Goal: Information Seeking & Learning: Learn about a topic

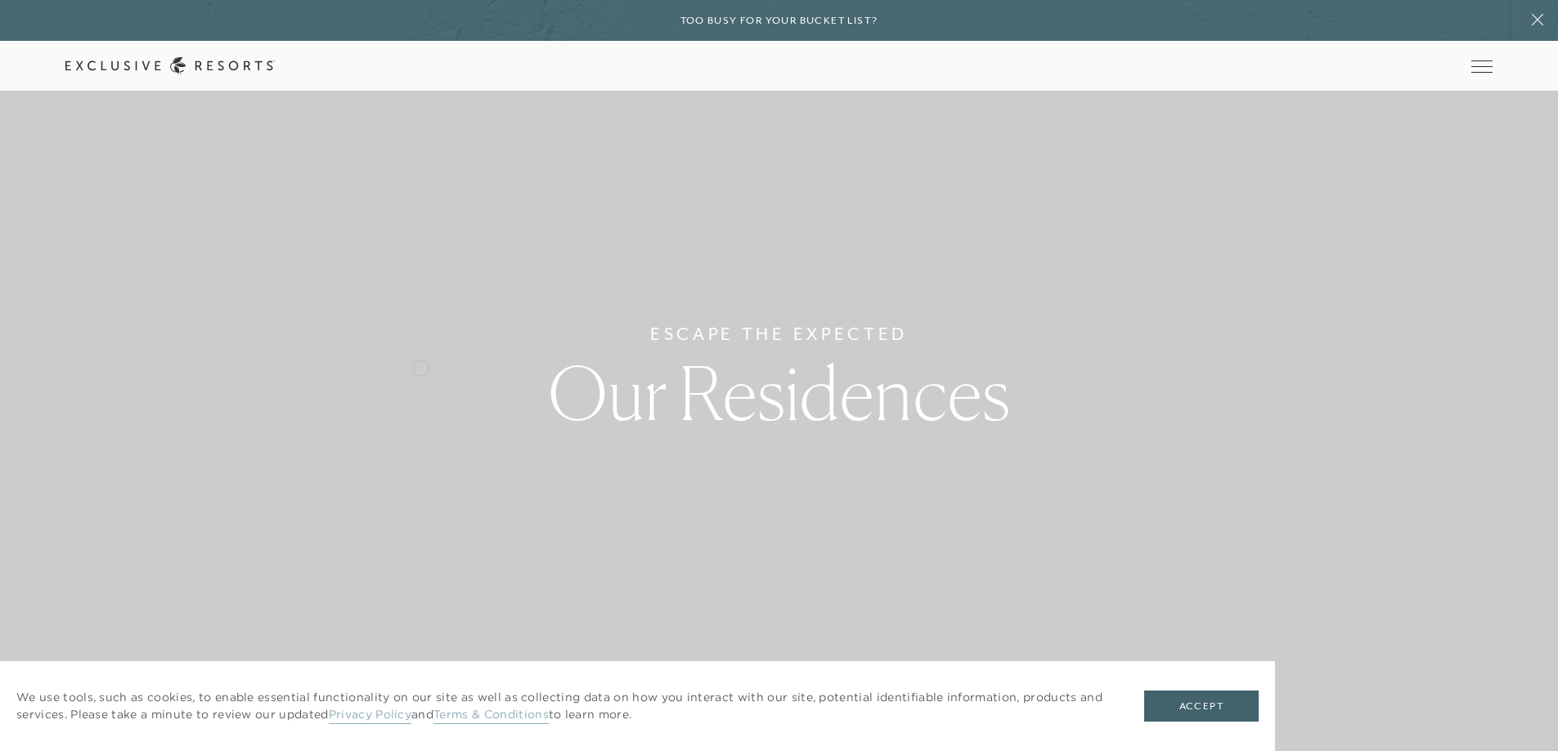
scroll to position [245, 0]
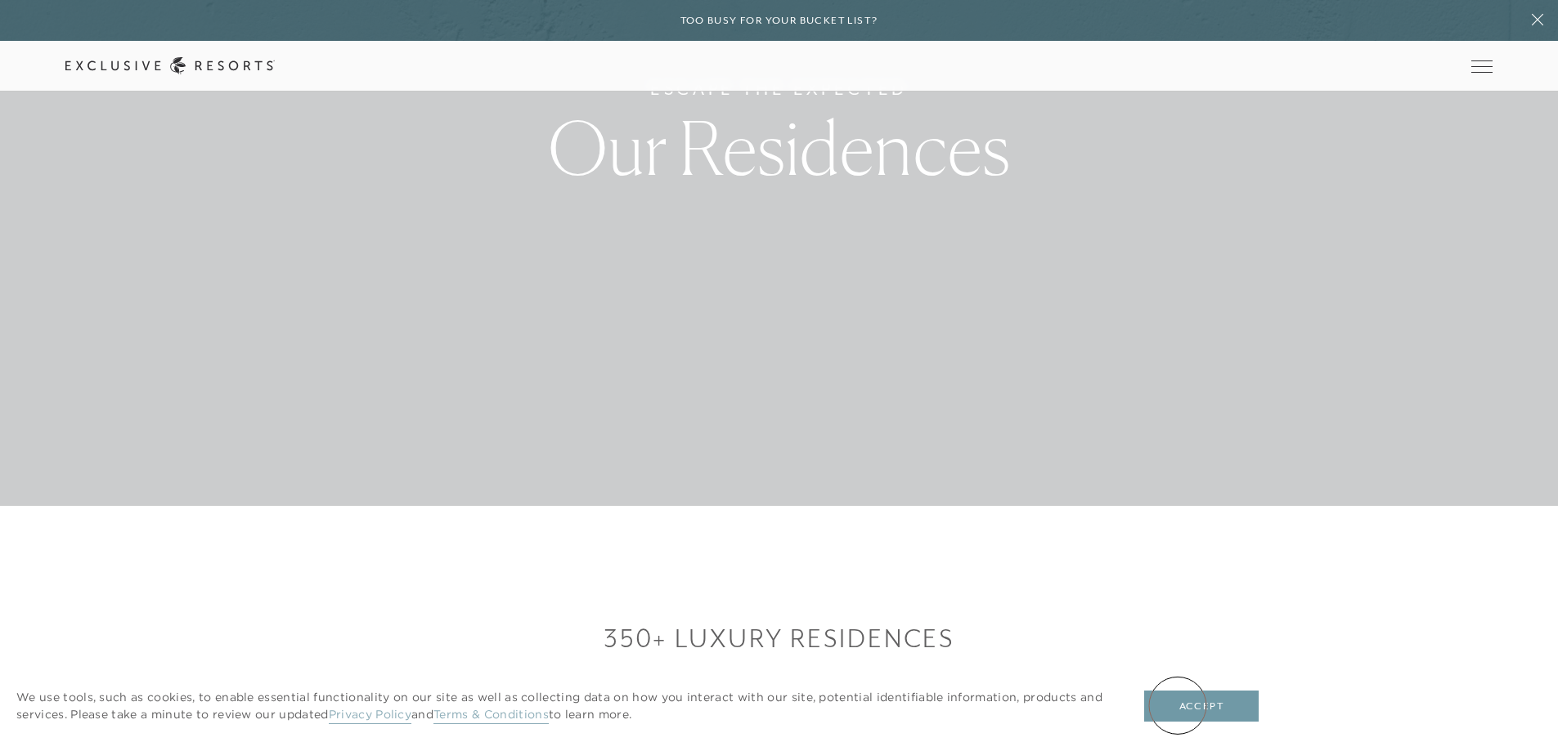
click at [1177, 706] on button "Accept" at bounding box center [1201, 706] width 114 height 31
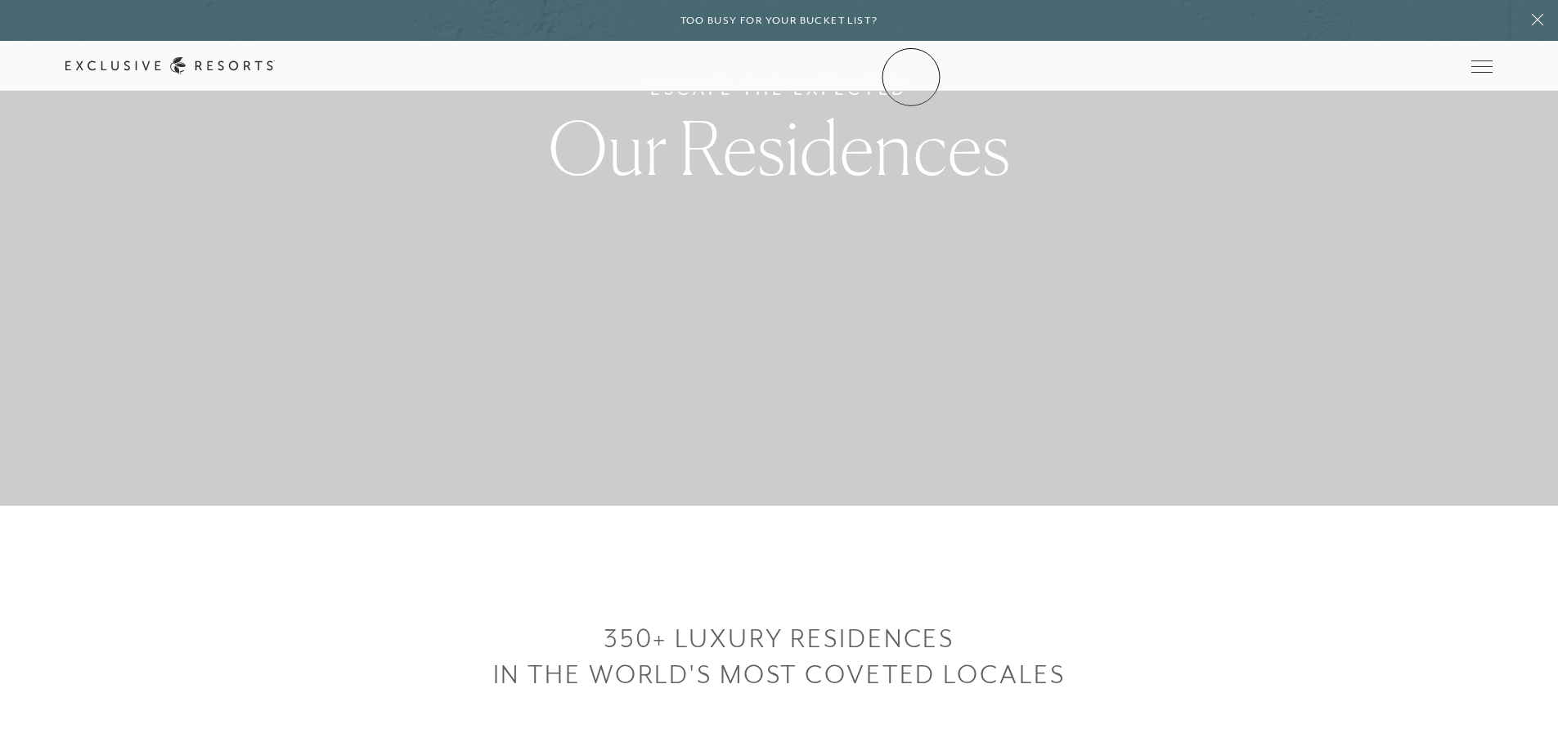
click at [0, 0] on link "Community" at bounding box center [0, 0] width 0 height 0
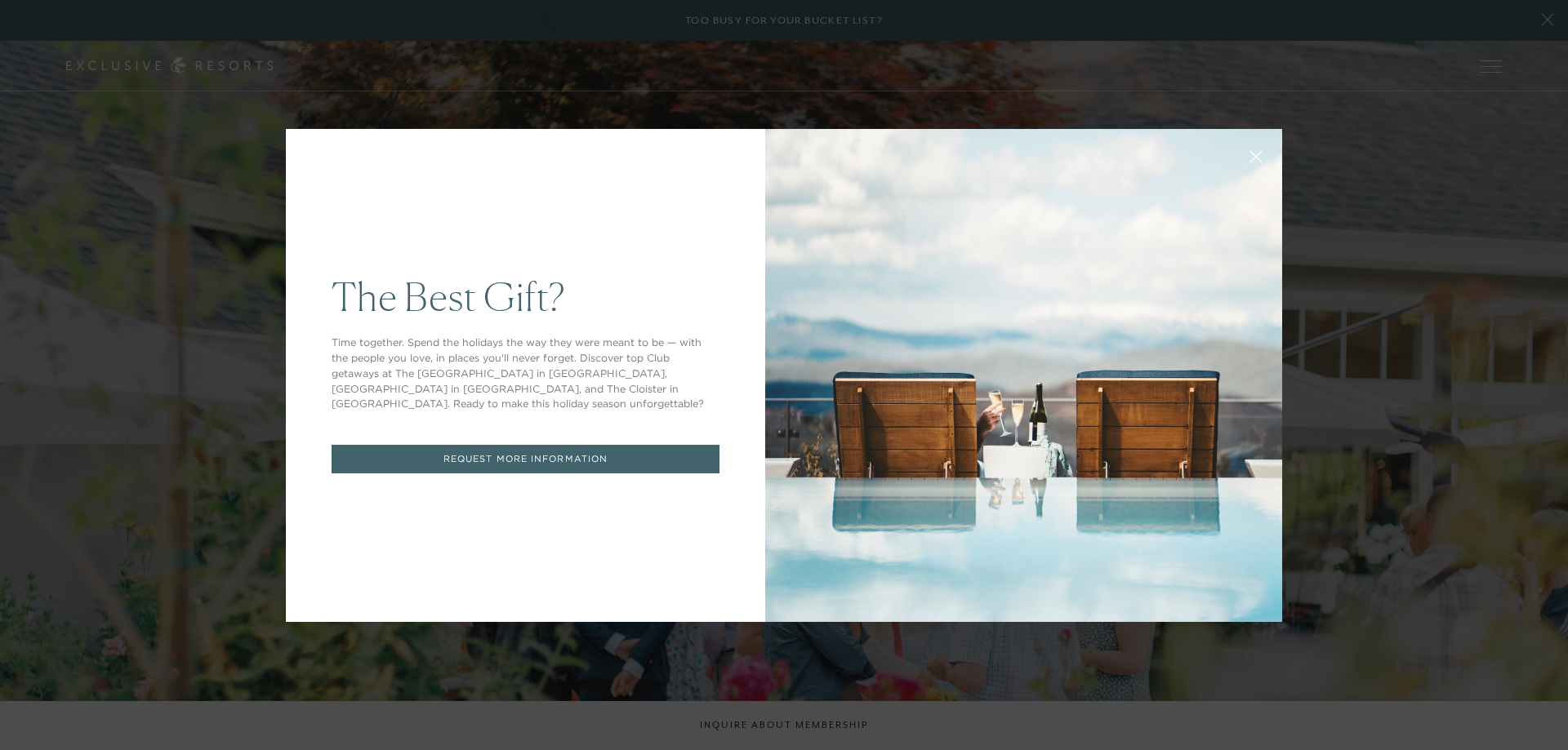
click at [1255, 163] on button at bounding box center [1255, 155] width 39 height 39
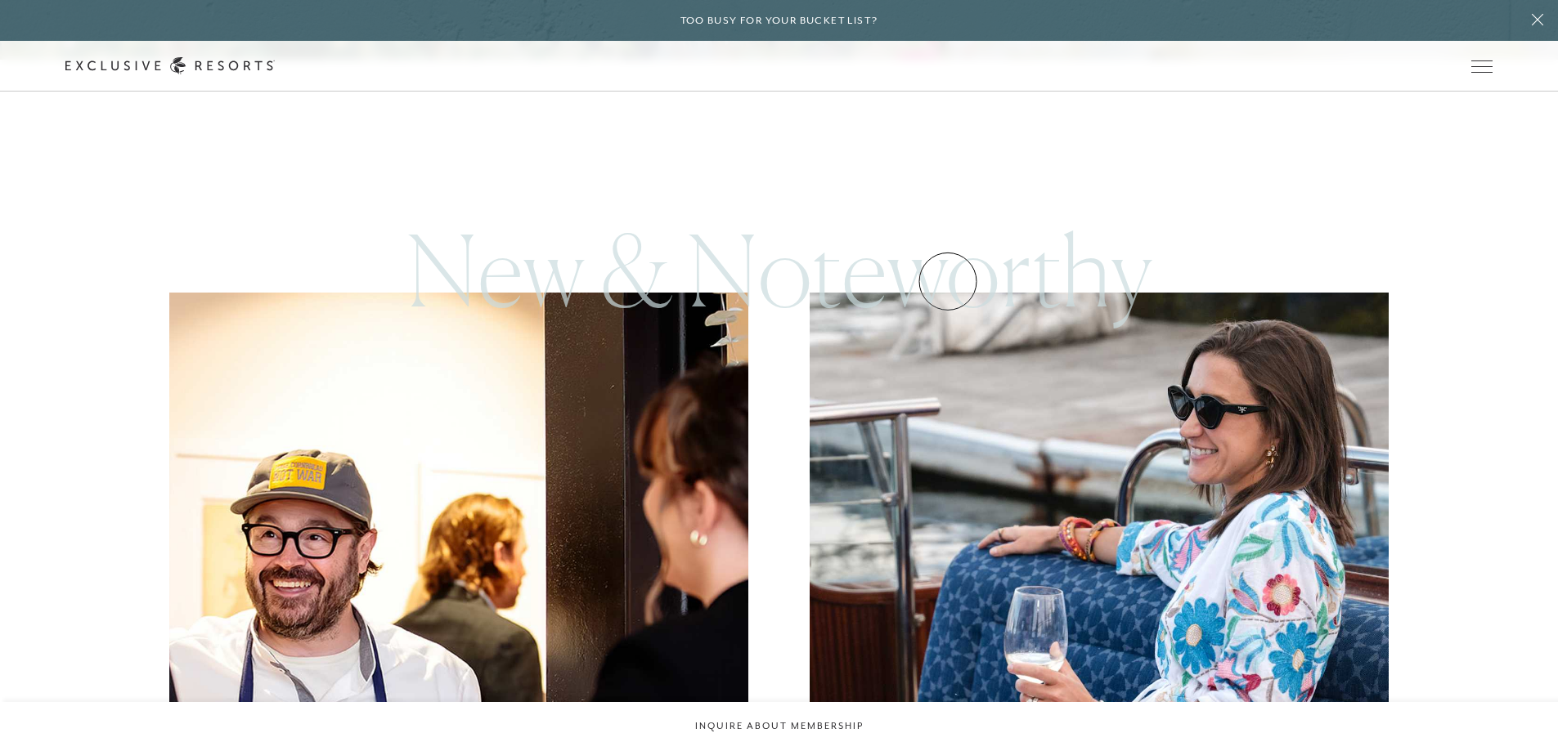
scroll to position [818, 0]
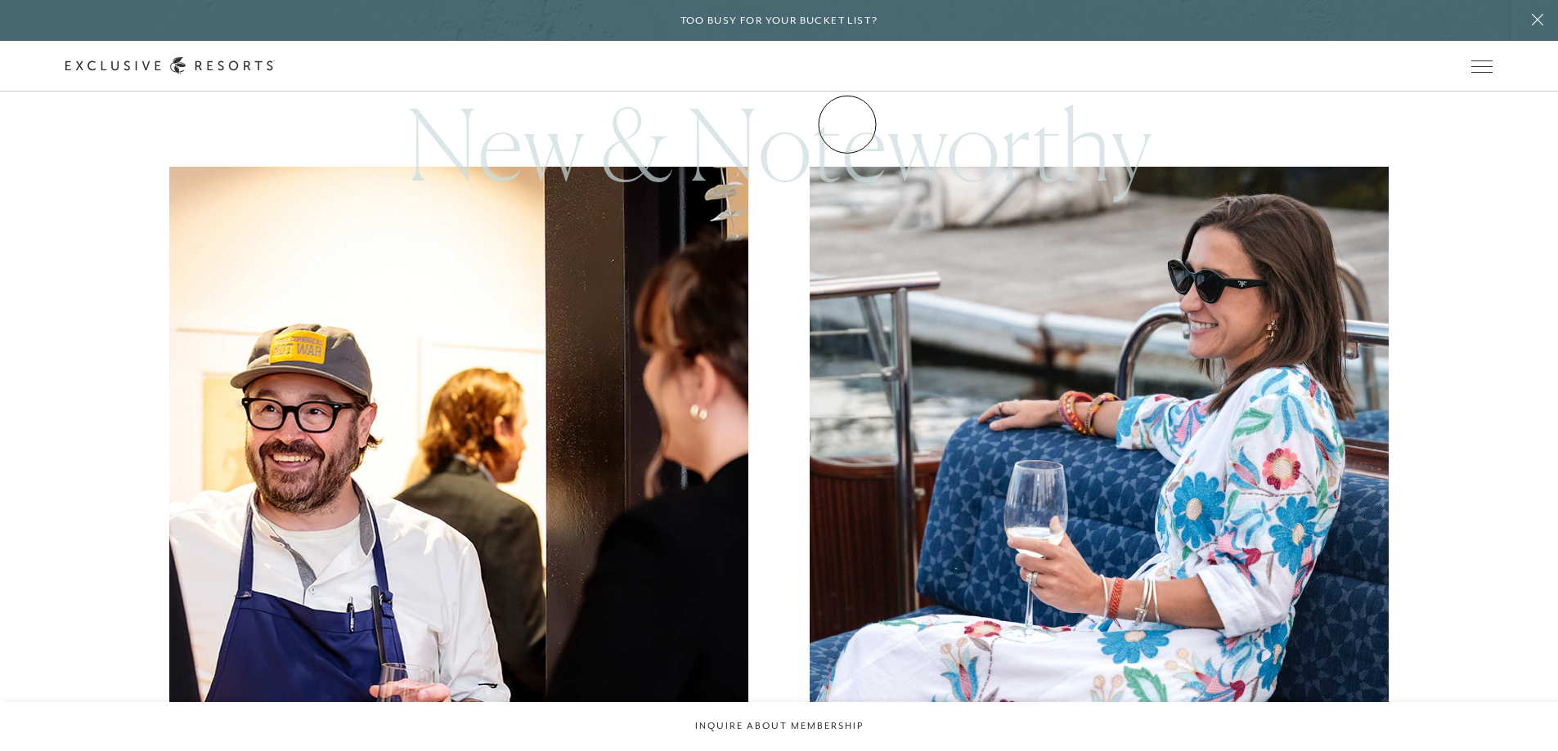
click at [0, 0] on link "Experience Collection" at bounding box center [0, 0] width 0 height 0
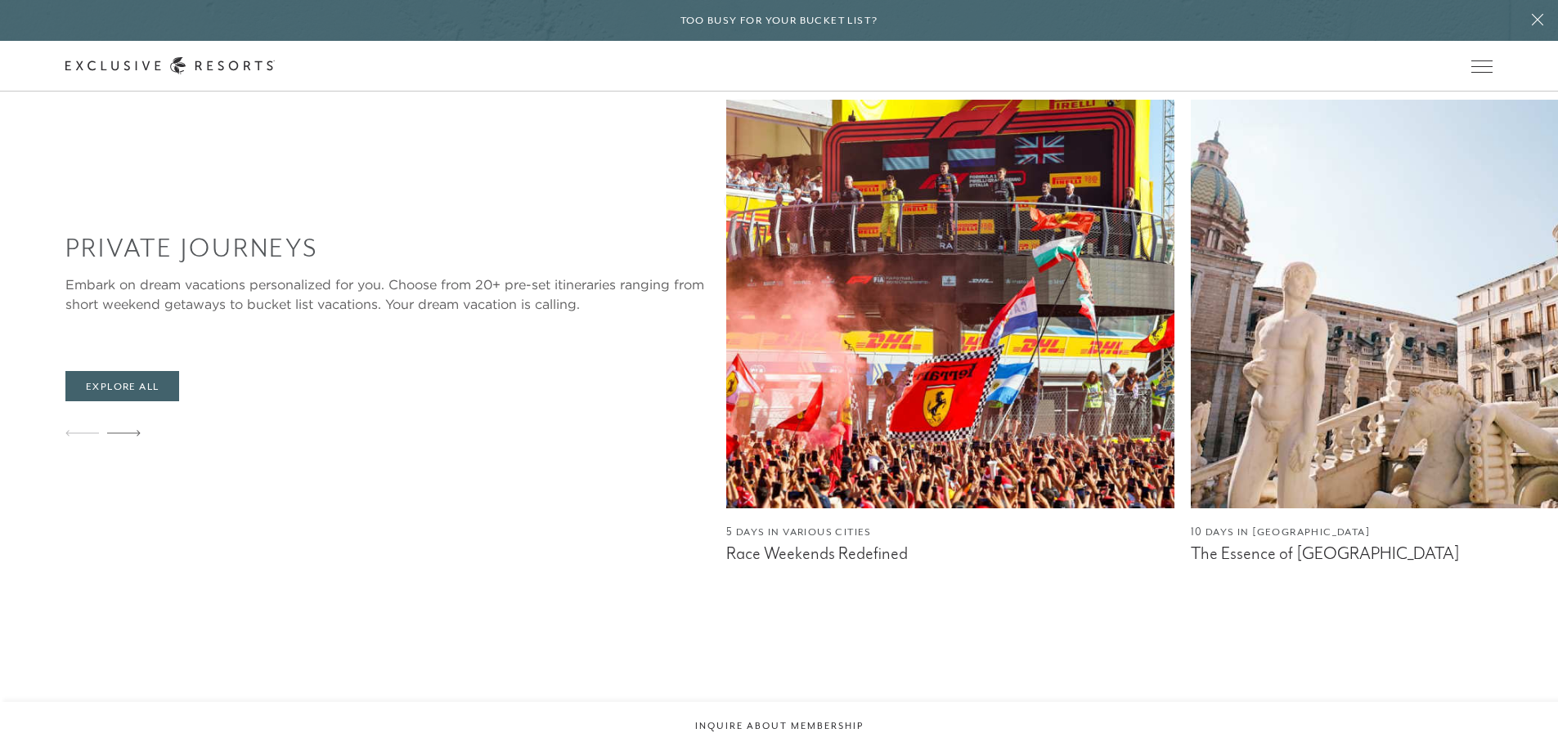
scroll to position [1554, 0]
click at [130, 432] on icon at bounding box center [124, 433] width 34 height 6
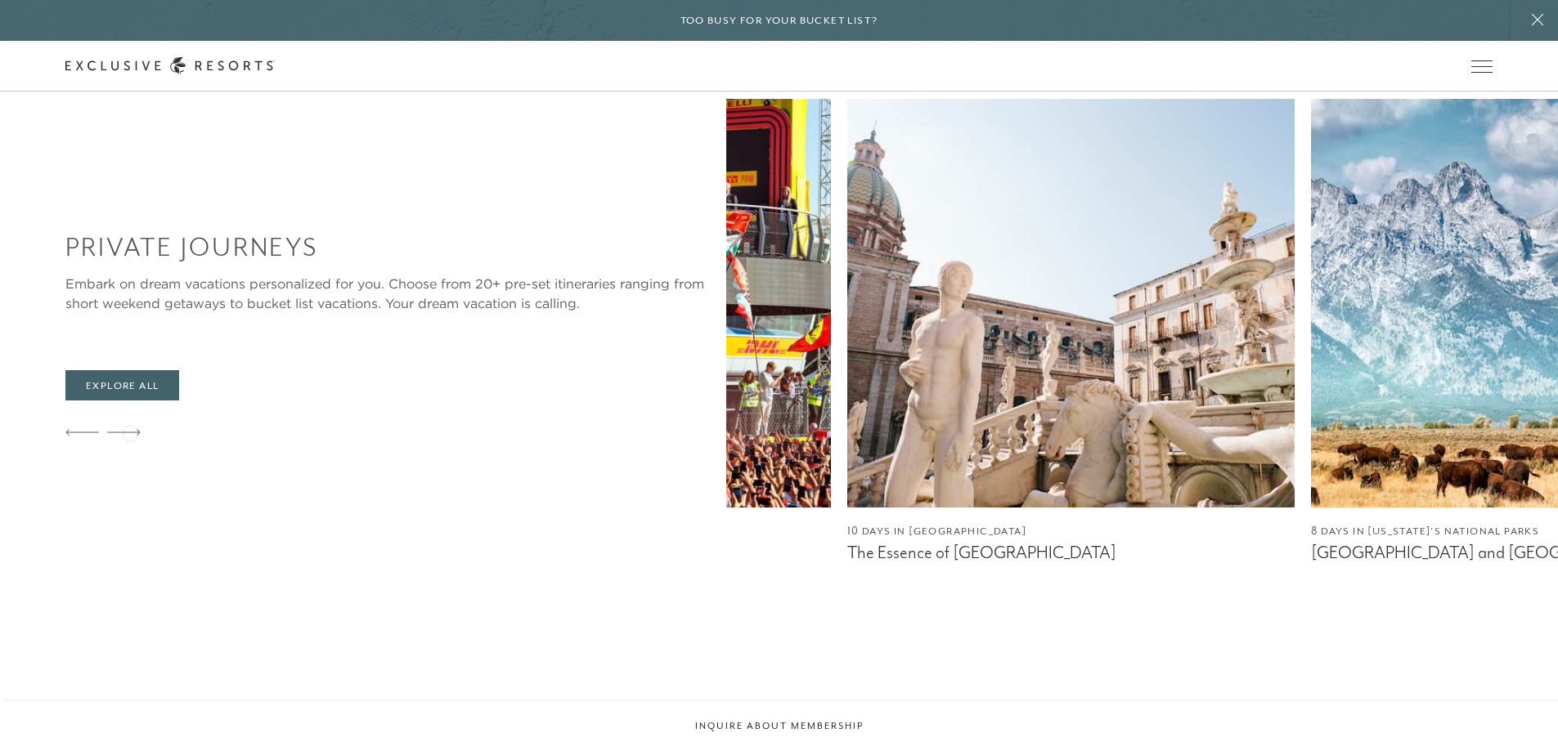
click at [130, 432] on icon at bounding box center [124, 433] width 34 height 6
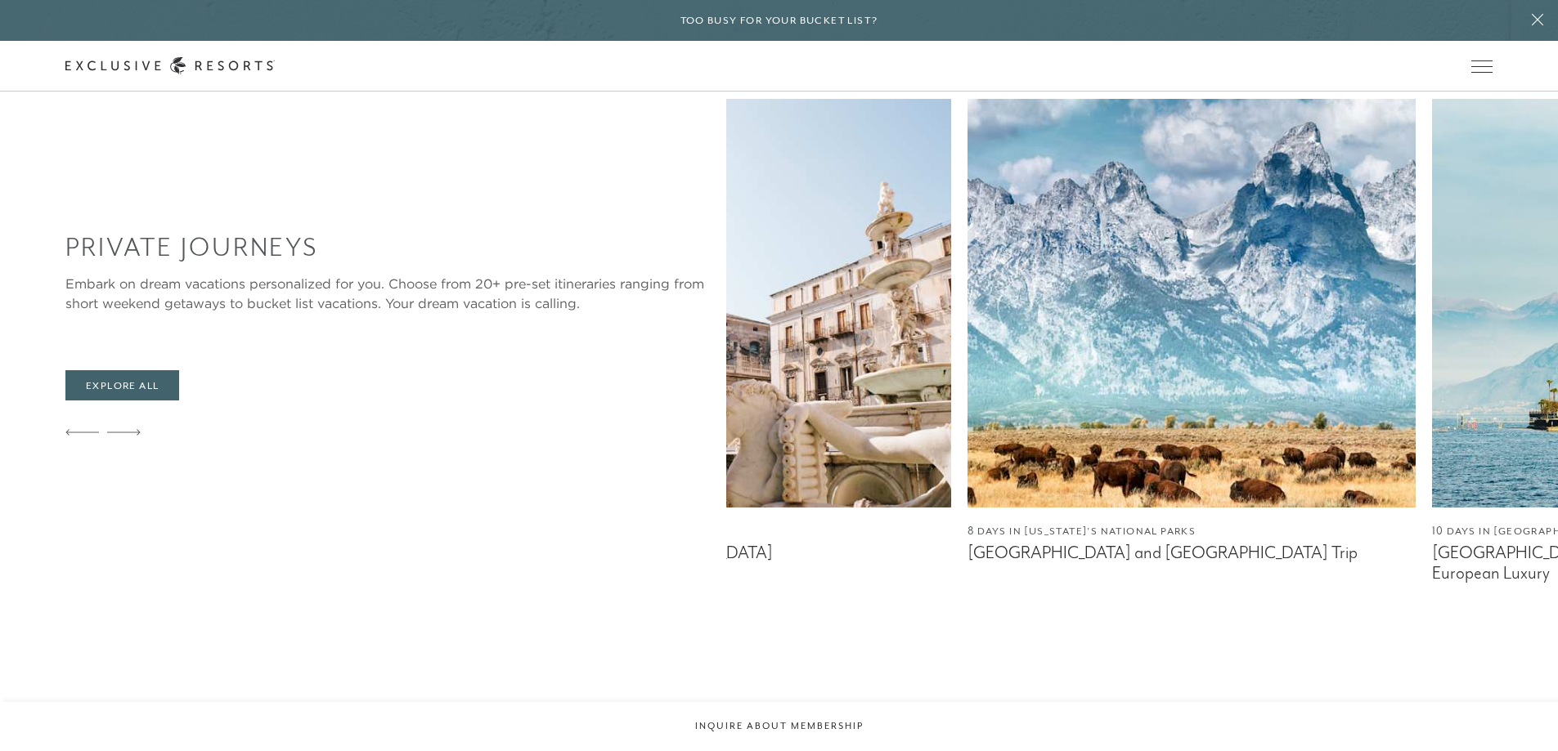
click at [130, 432] on icon at bounding box center [124, 433] width 34 height 6
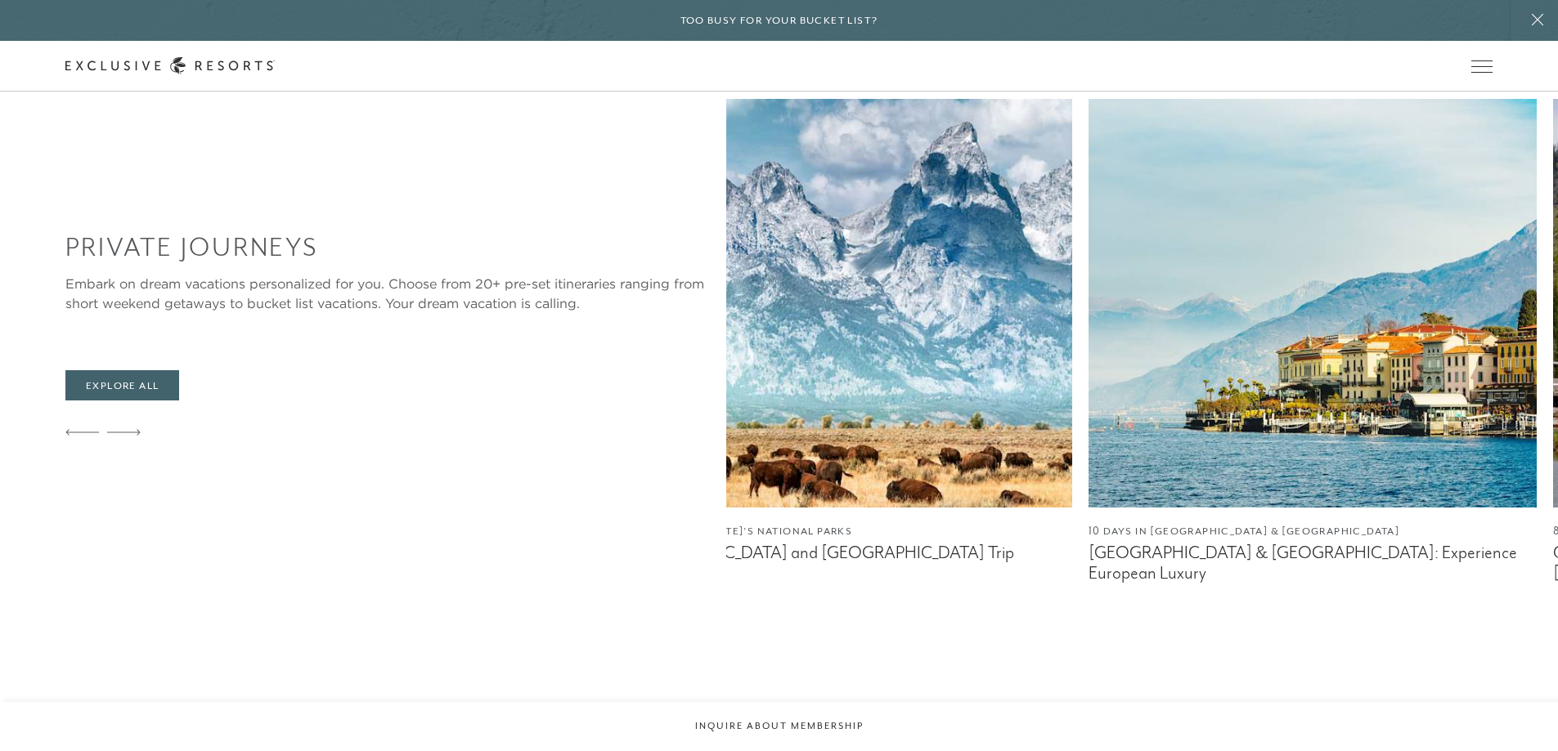
click at [130, 432] on icon at bounding box center [124, 433] width 34 height 6
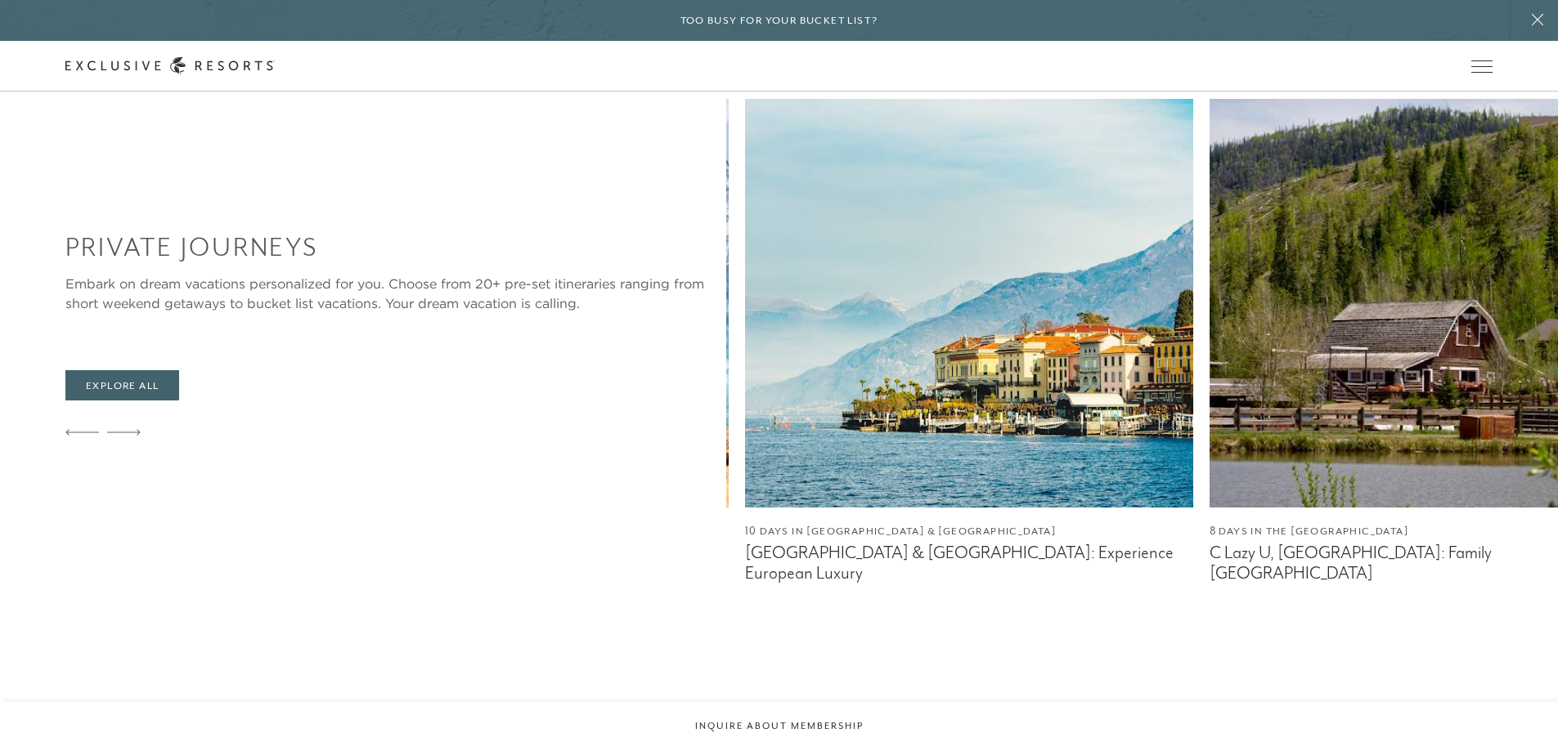
click at [130, 432] on icon at bounding box center [124, 433] width 34 height 6
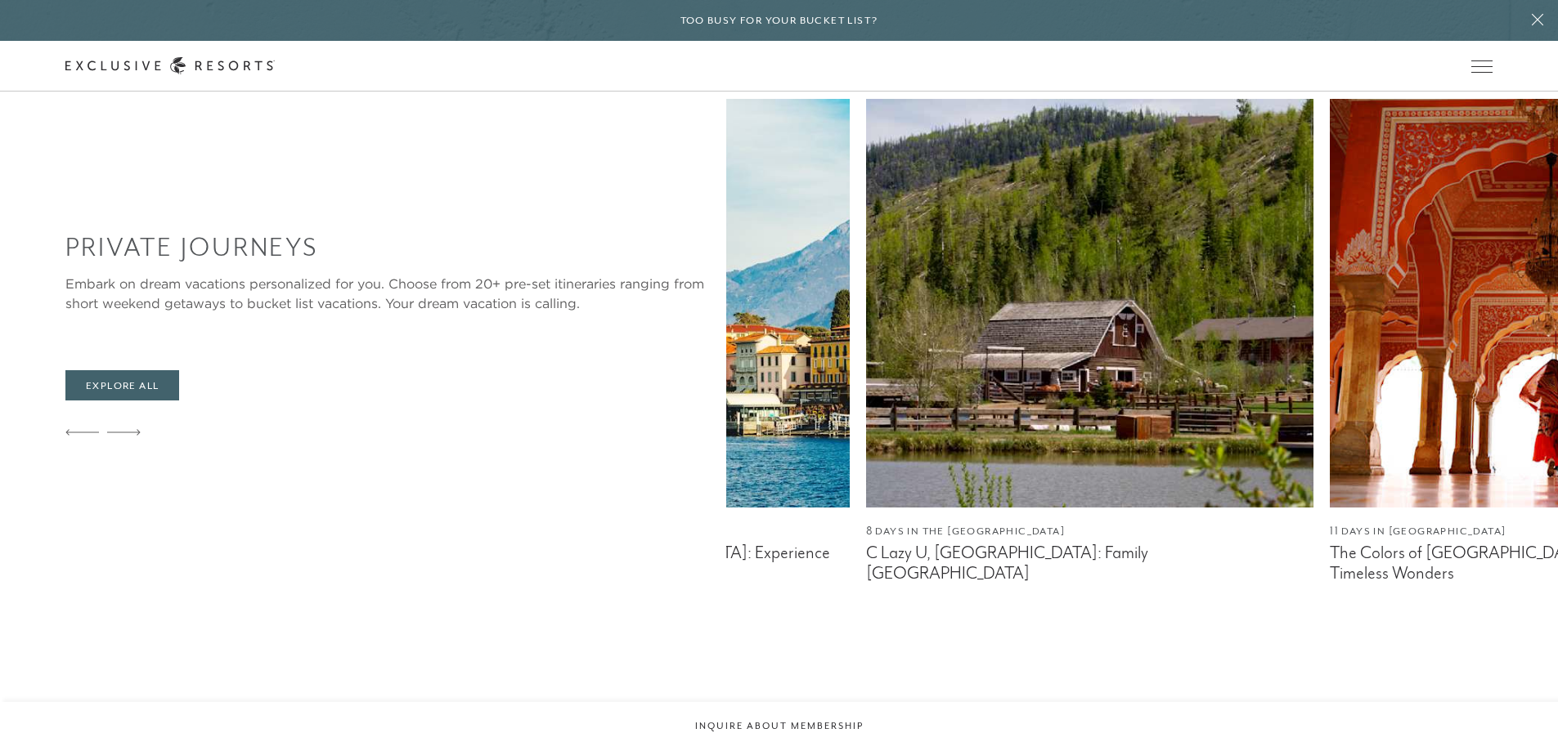
click at [130, 432] on icon at bounding box center [124, 433] width 34 height 6
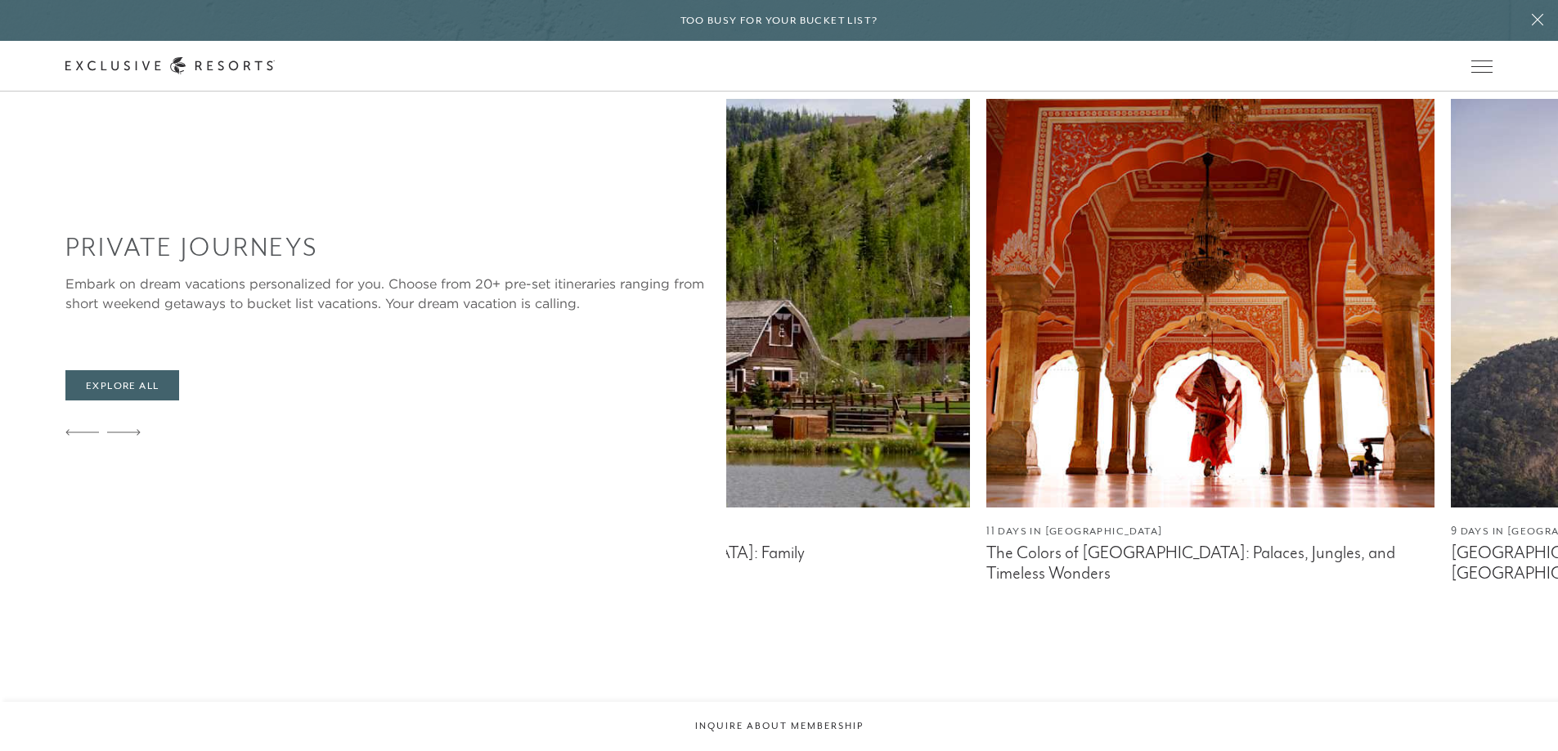
click at [130, 432] on icon at bounding box center [124, 433] width 34 height 6
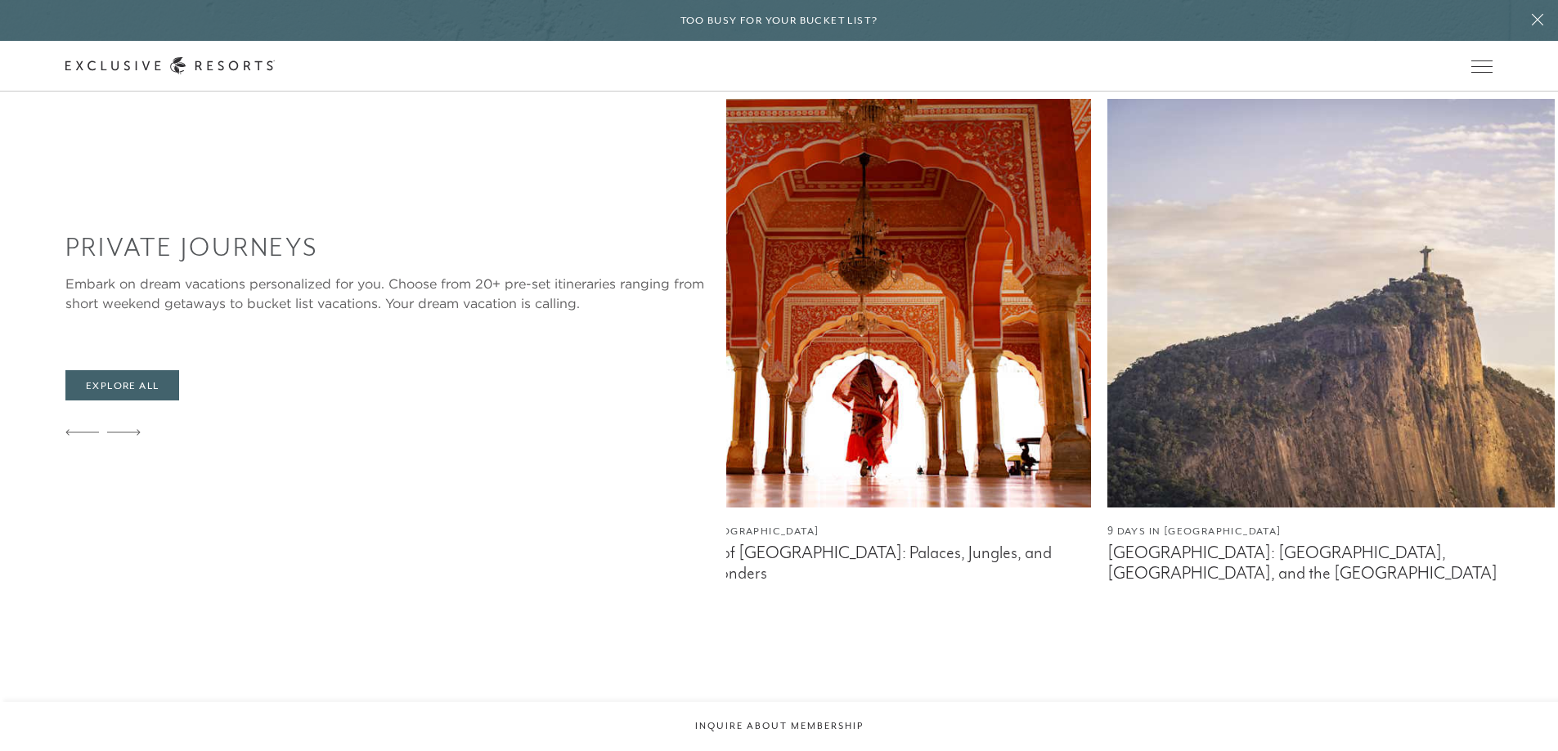
click at [130, 432] on icon at bounding box center [124, 433] width 34 height 6
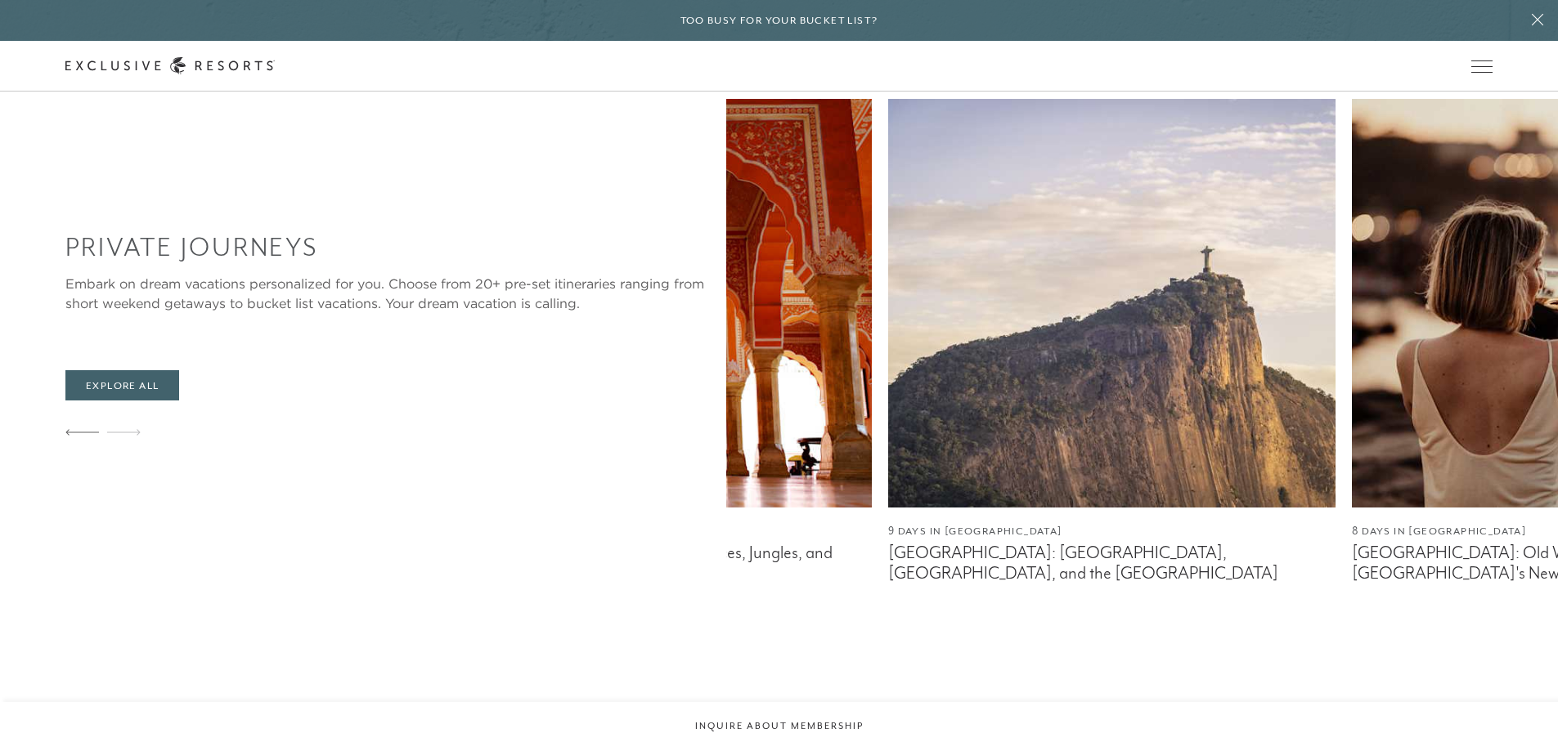
click at [130, 432] on icon at bounding box center [124, 433] width 34 height 6
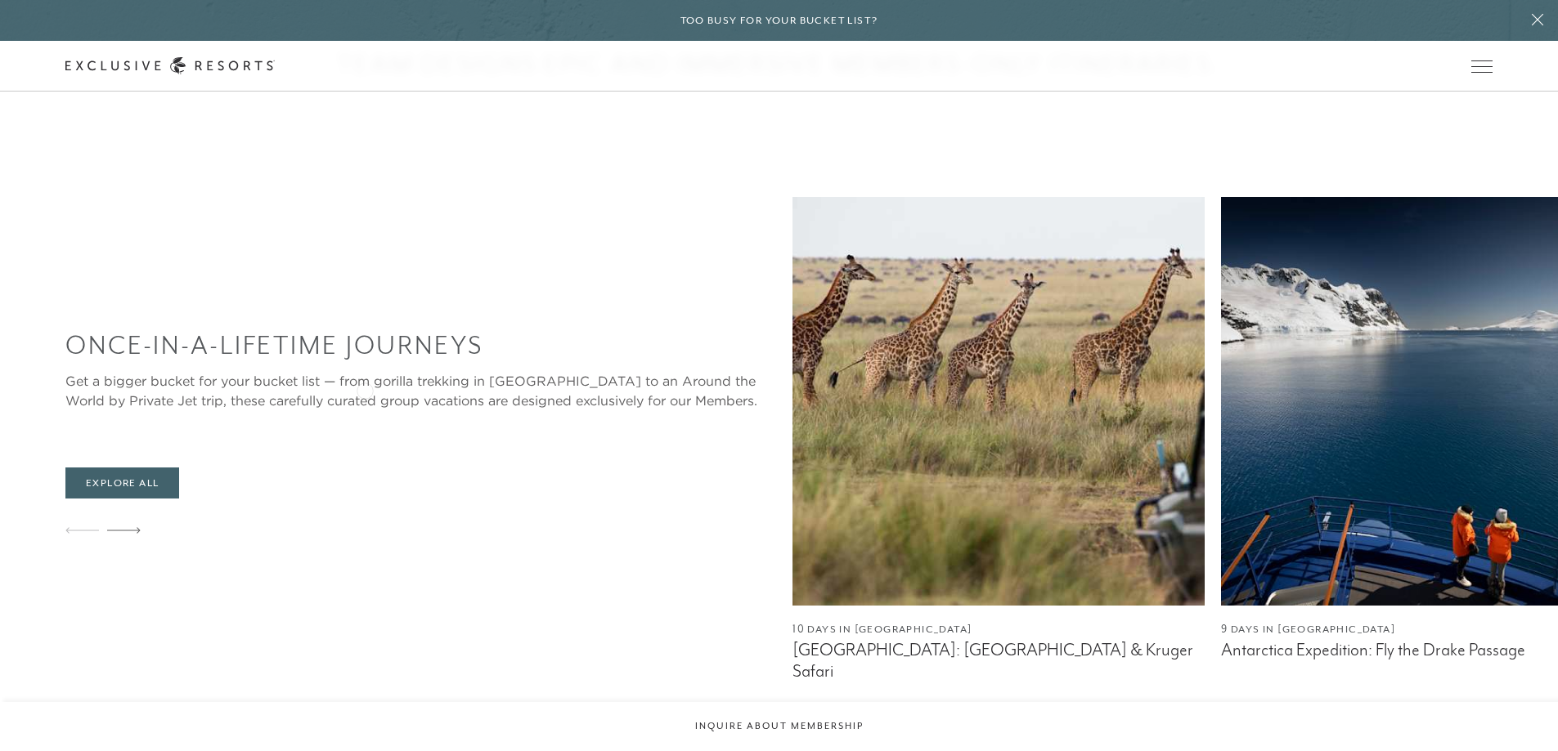
scroll to position [818, 0]
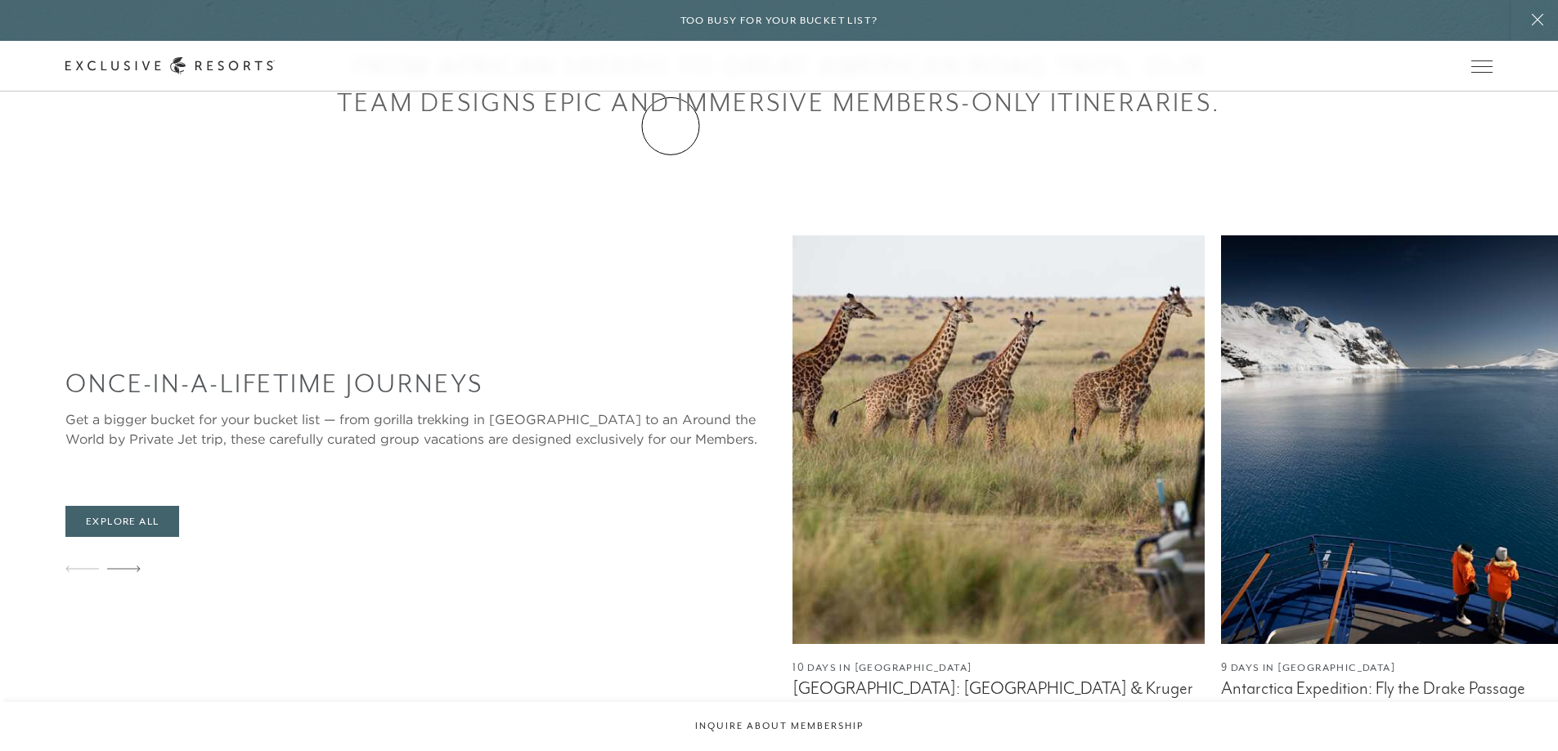
click at [0, 0] on link "The Collection" at bounding box center [0, 0] width 0 height 0
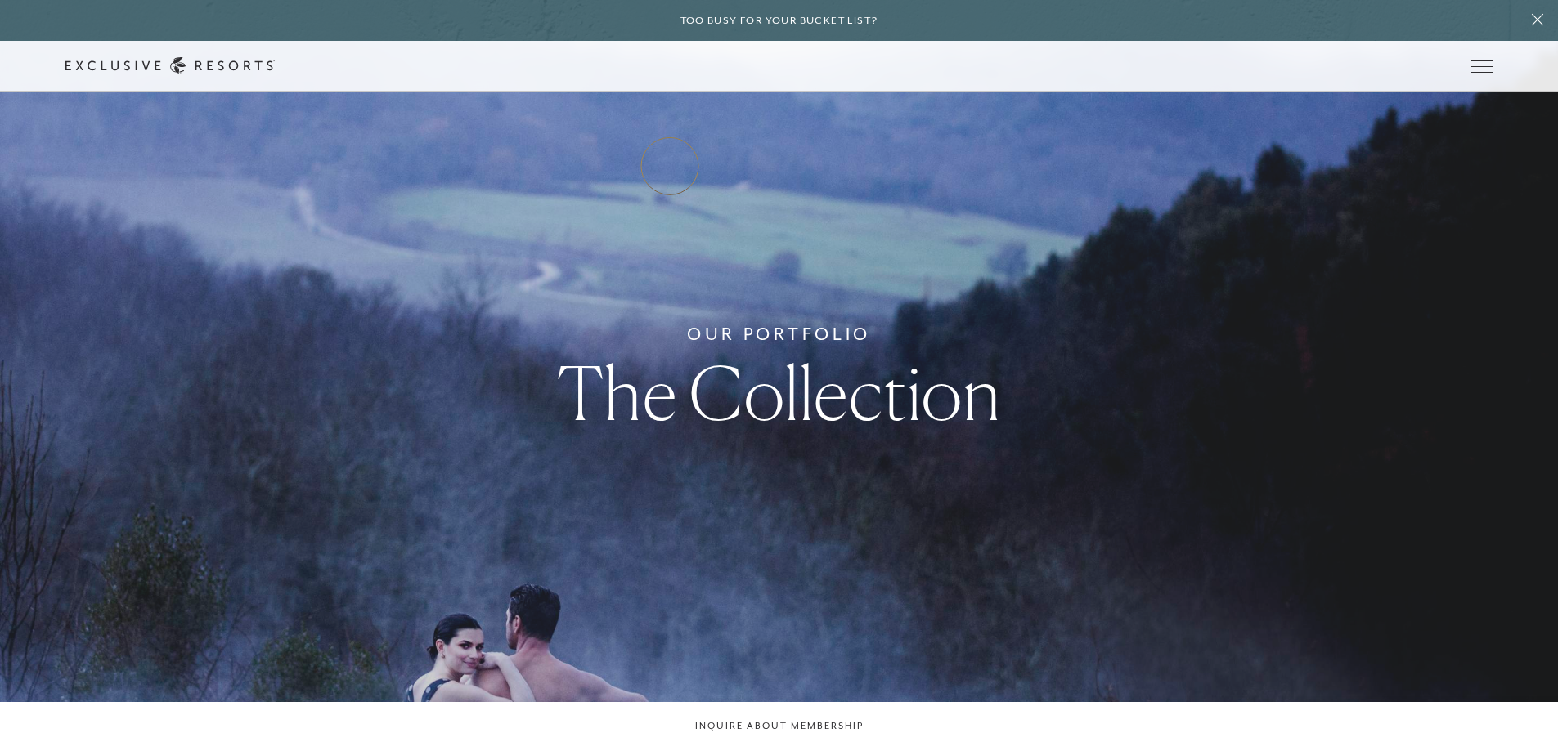
click at [0, 0] on link "Residence Collection" at bounding box center [0, 0] width 0 height 0
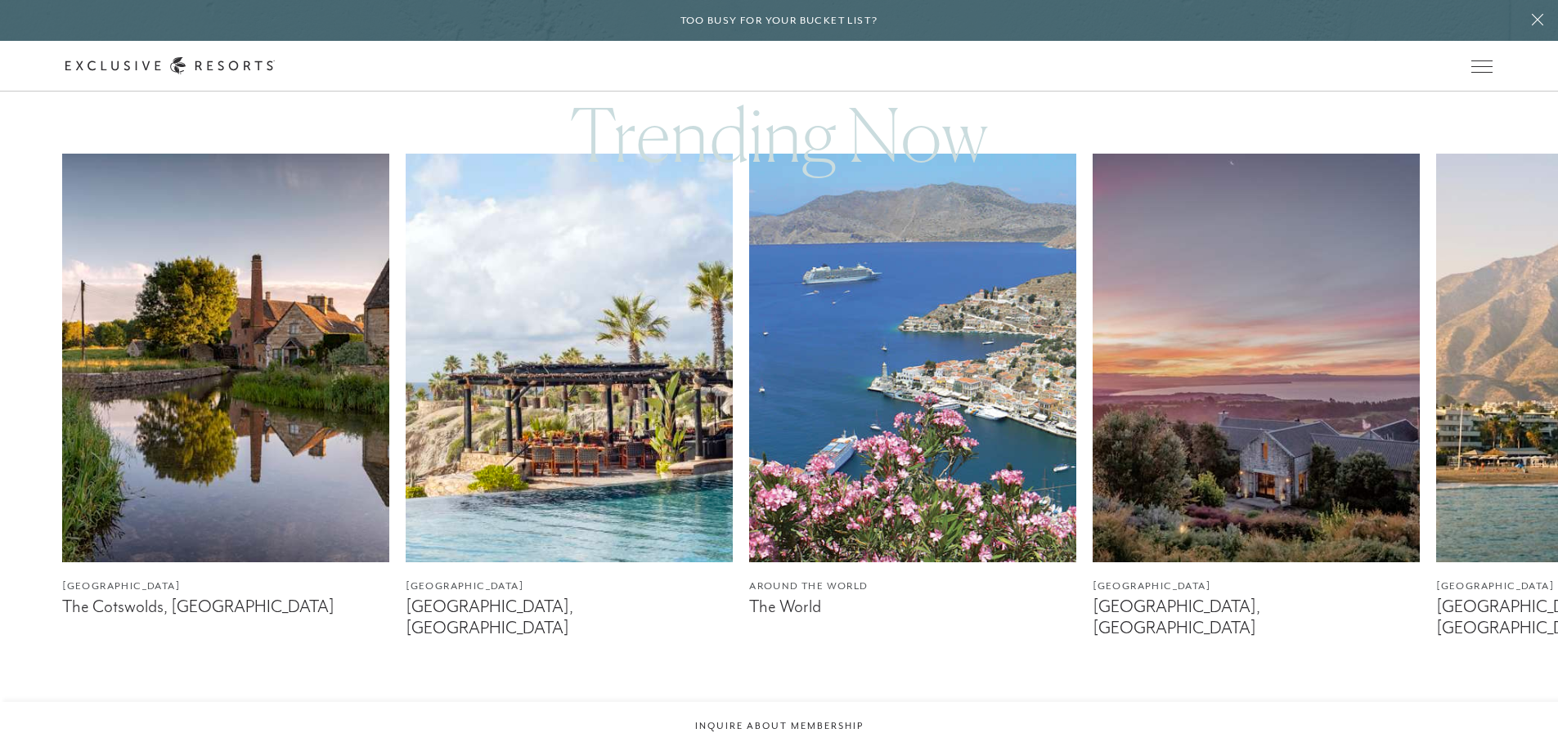
scroll to position [981, 0]
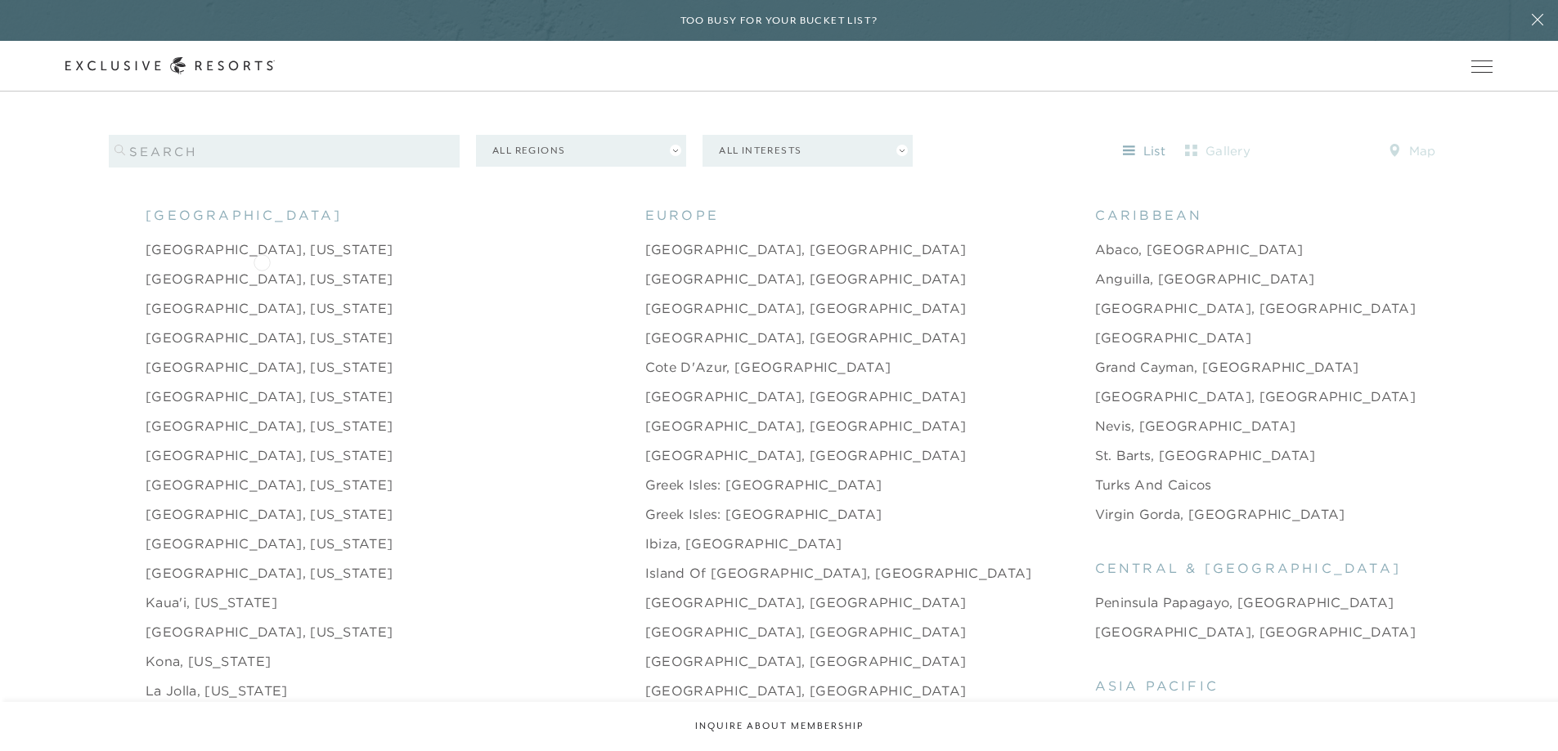
scroll to position [1753, 0]
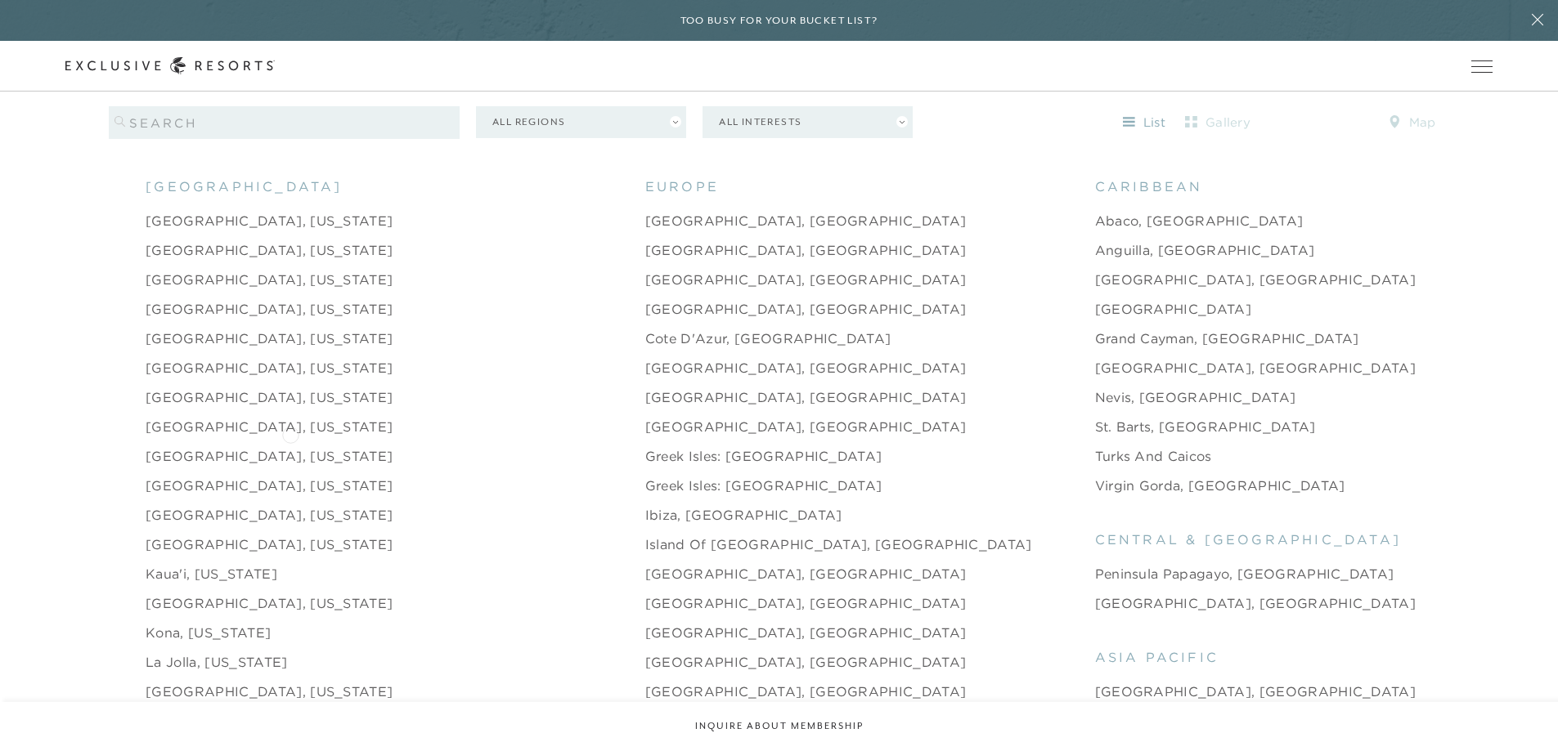
click at [290, 446] on link "[GEOGRAPHIC_DATA], [US_STATE]" at bounding box center [269, 456] width 247 height 20
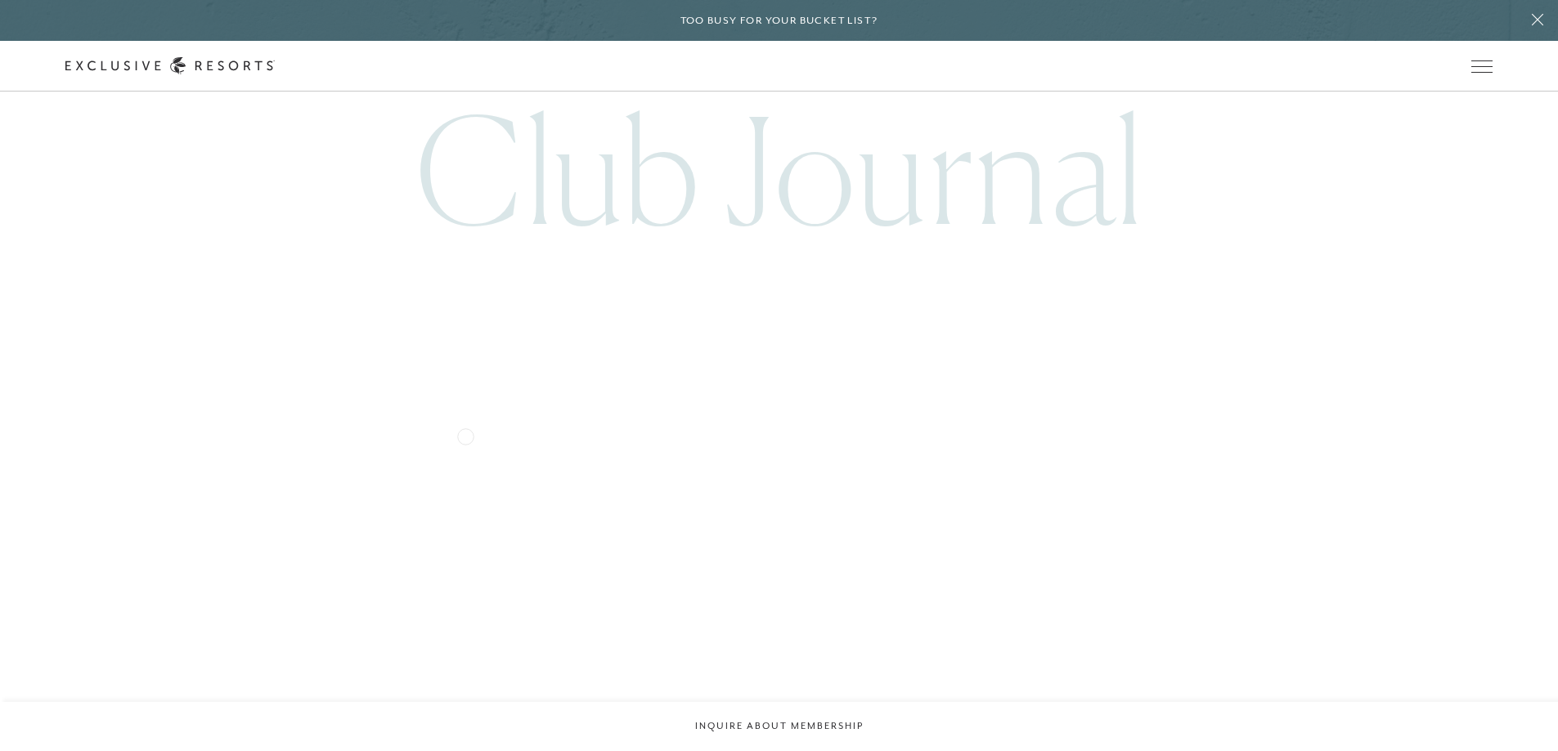
scroll to position [6051, 0]
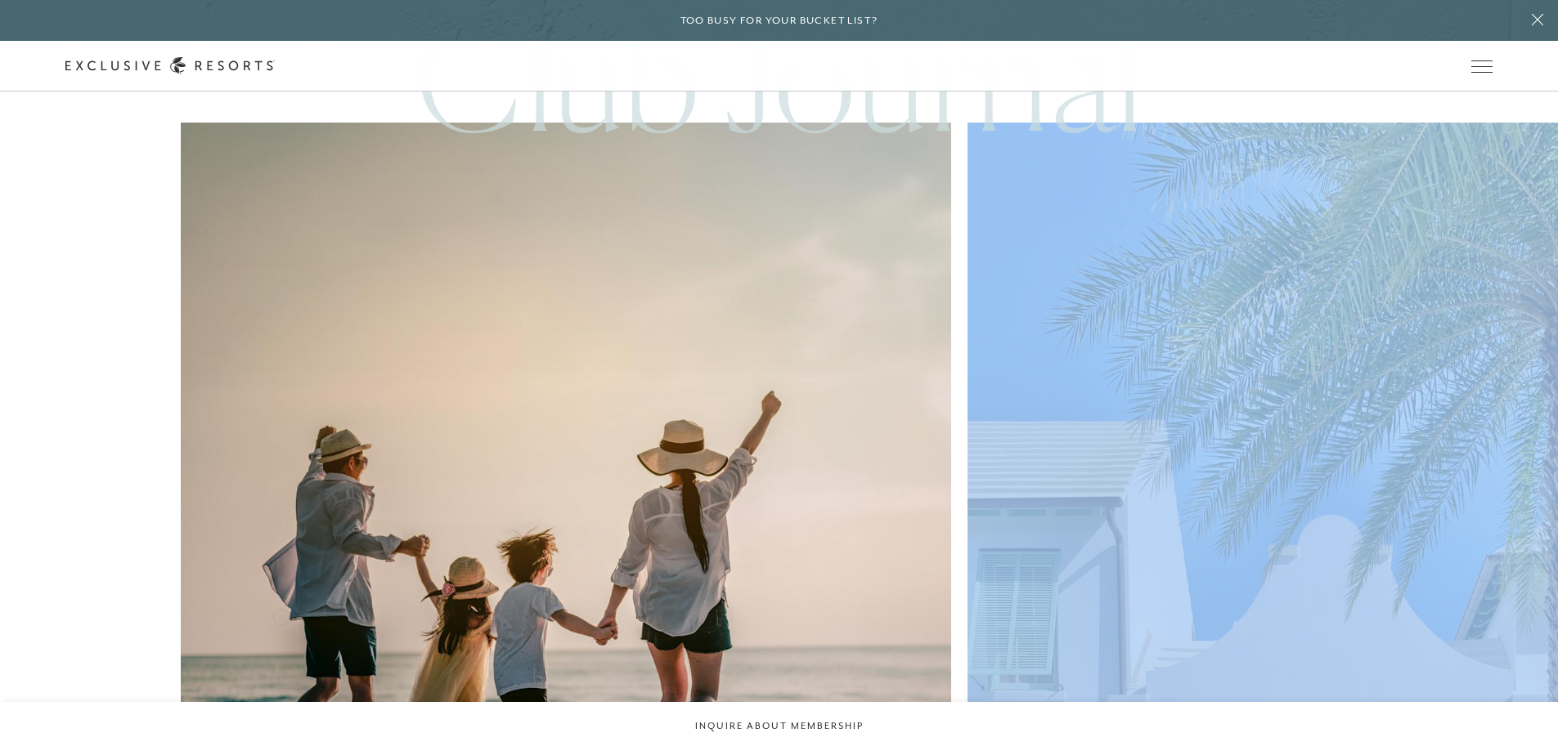
drag, startPoint x: 224, startPoint y: 609, endPoint x: 281, endPoint y: 616, distance: 57.6
click at [281, 616] on div "Club Journal Travel The Allure of the Emerald Coast Travel A Scenic Road Trip: …" at bounding box center [779, 545] width 1558 height 1141
click at [1252, 617] on div "Club Journal Travel The Allure of the Emerald Coast Travel A Scenic Road Trip: …" at bounding box center [779, 545] width 1558 height 1141
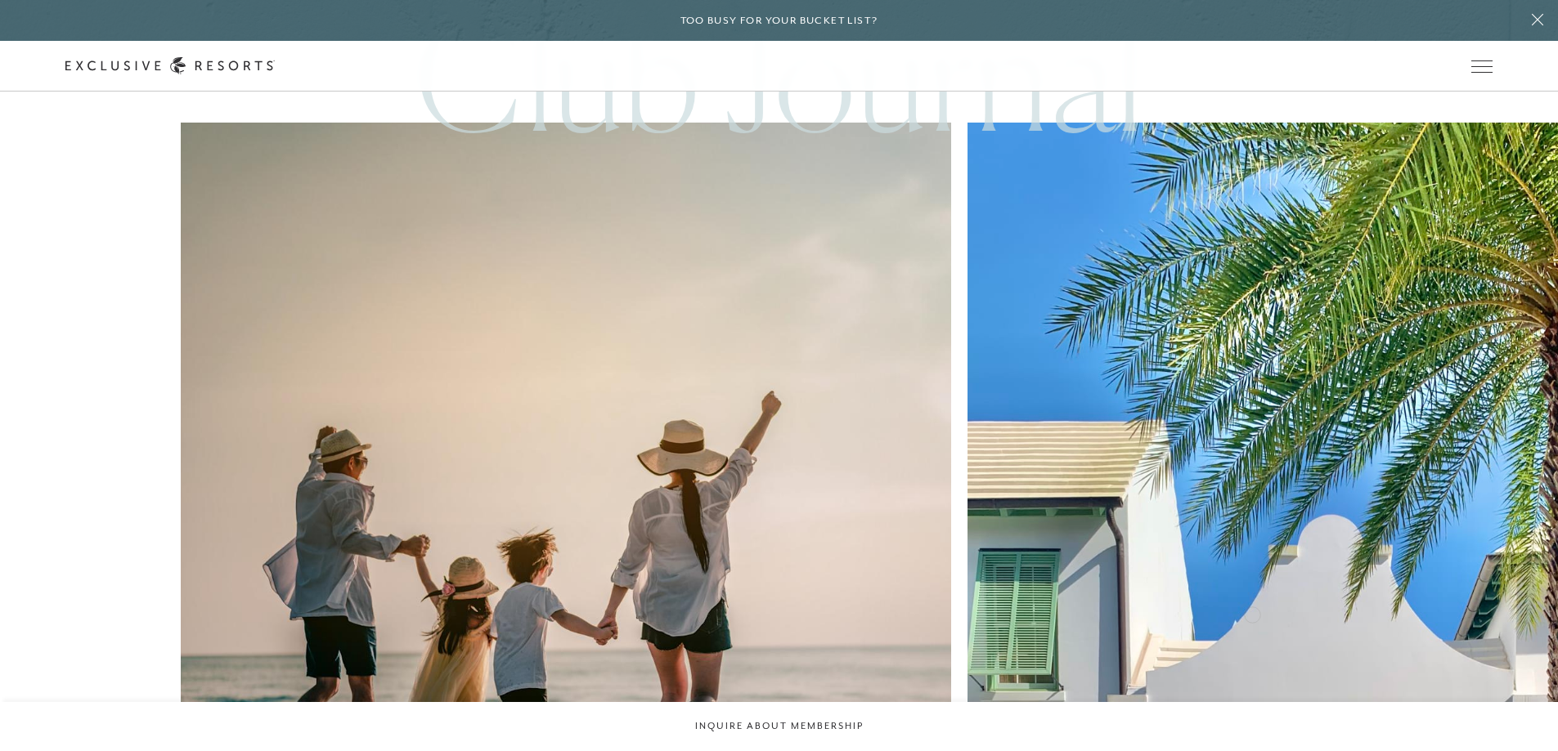
click at [1252, 613] on div "Club Journal Travel The Allure of the Emerald Coast Travel A Scenic Road Trip: …" at bounding box center [779, 545] width 1558 height 1141
click at [652, 607] on div "Travel The Allure of the Emerald Coast Travel A Scenic Road Trip: [US_STATE]’s …" at bounding box center [779, 563] width 1558 height 880
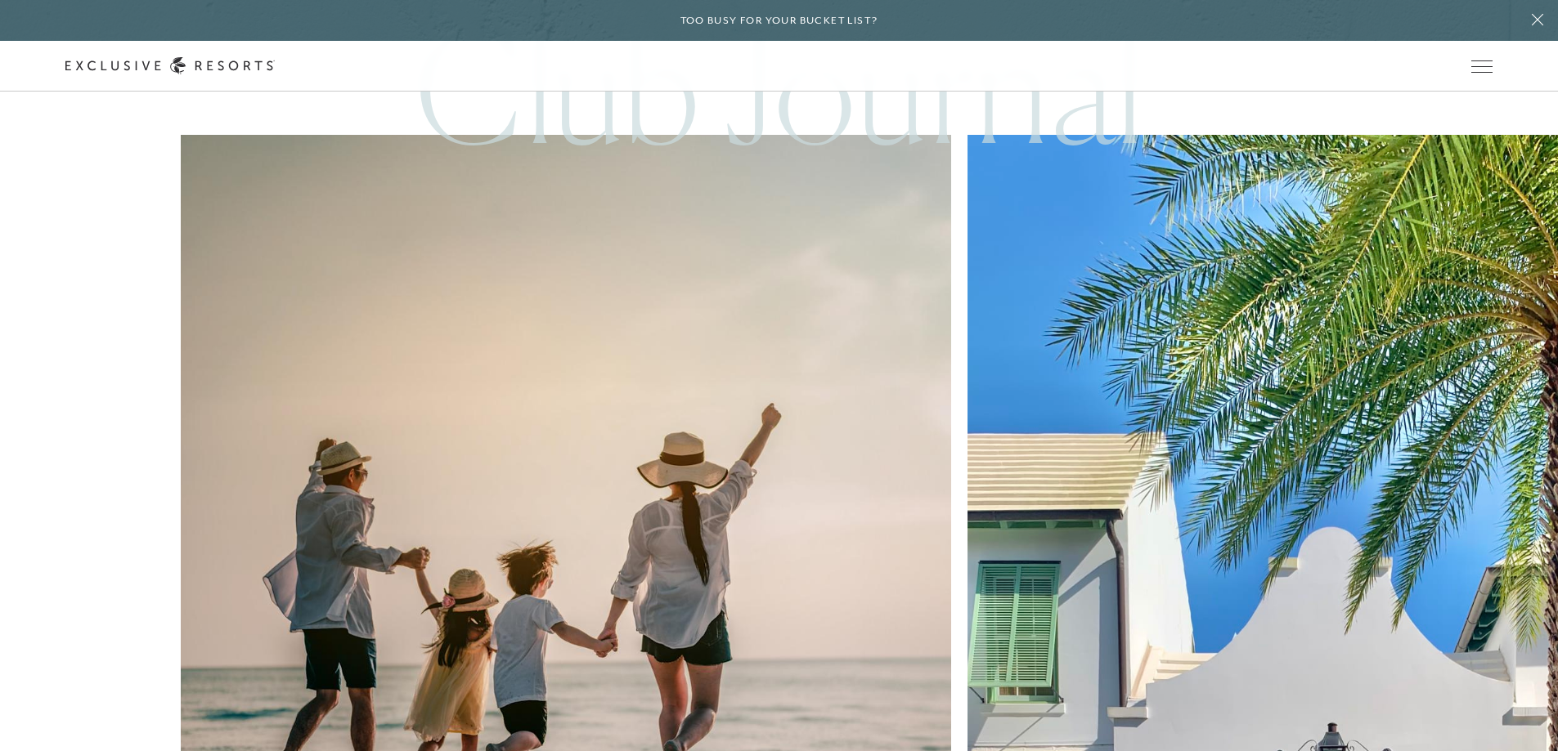
scroll to position [5969, 0]
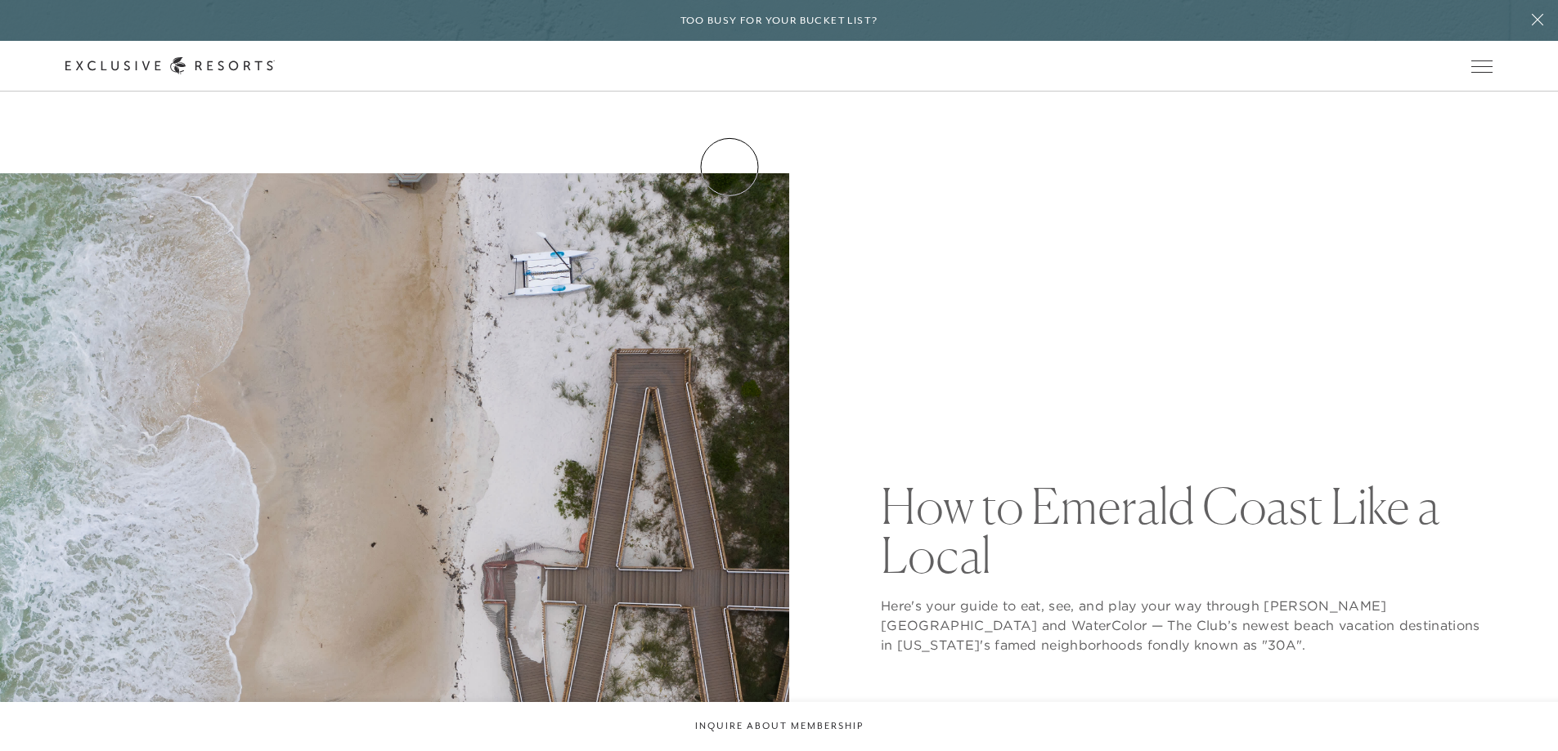
click at [0, 0] on link "How it works" at bounding box center [0, 0] width 0 height 0
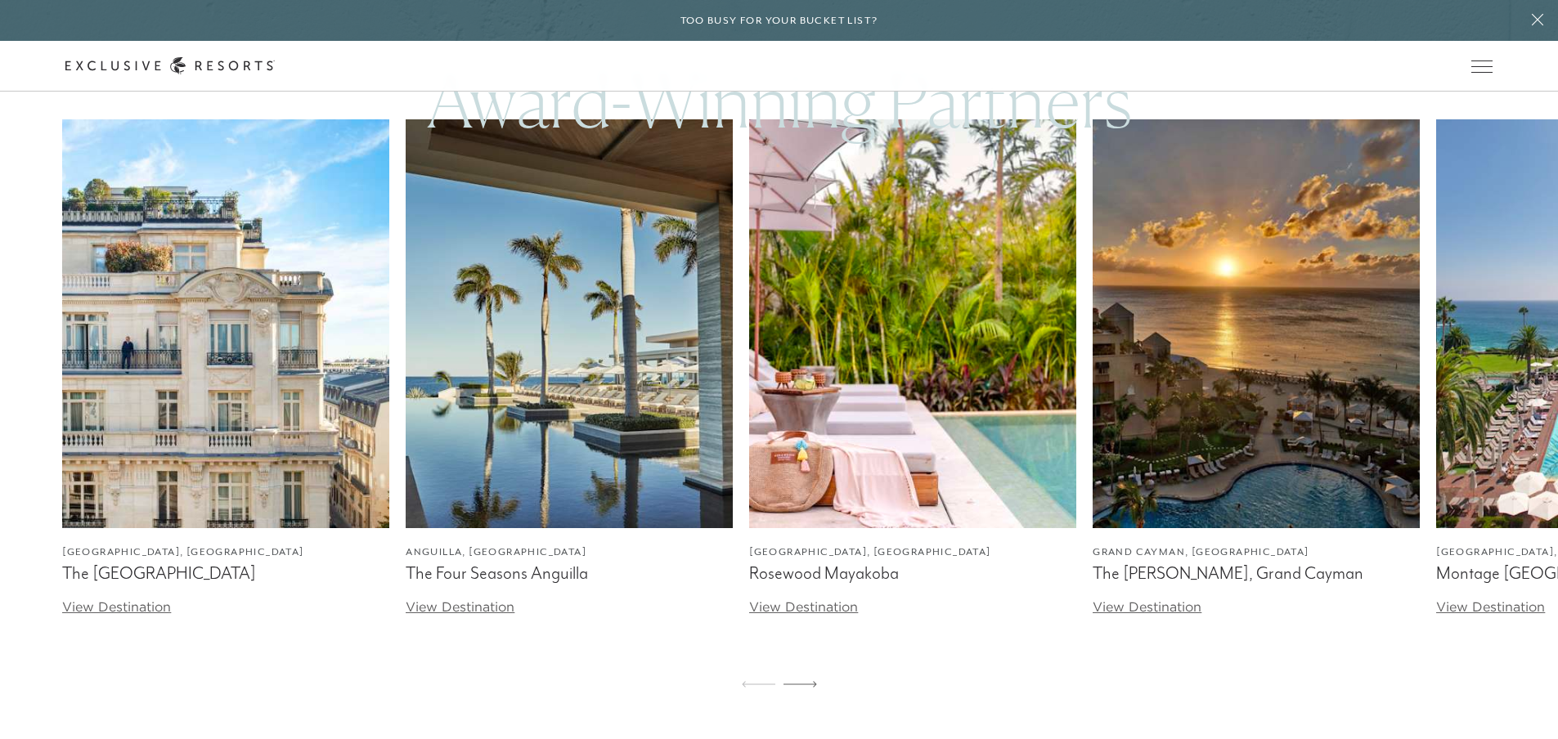
scroll to position [5036, 0]
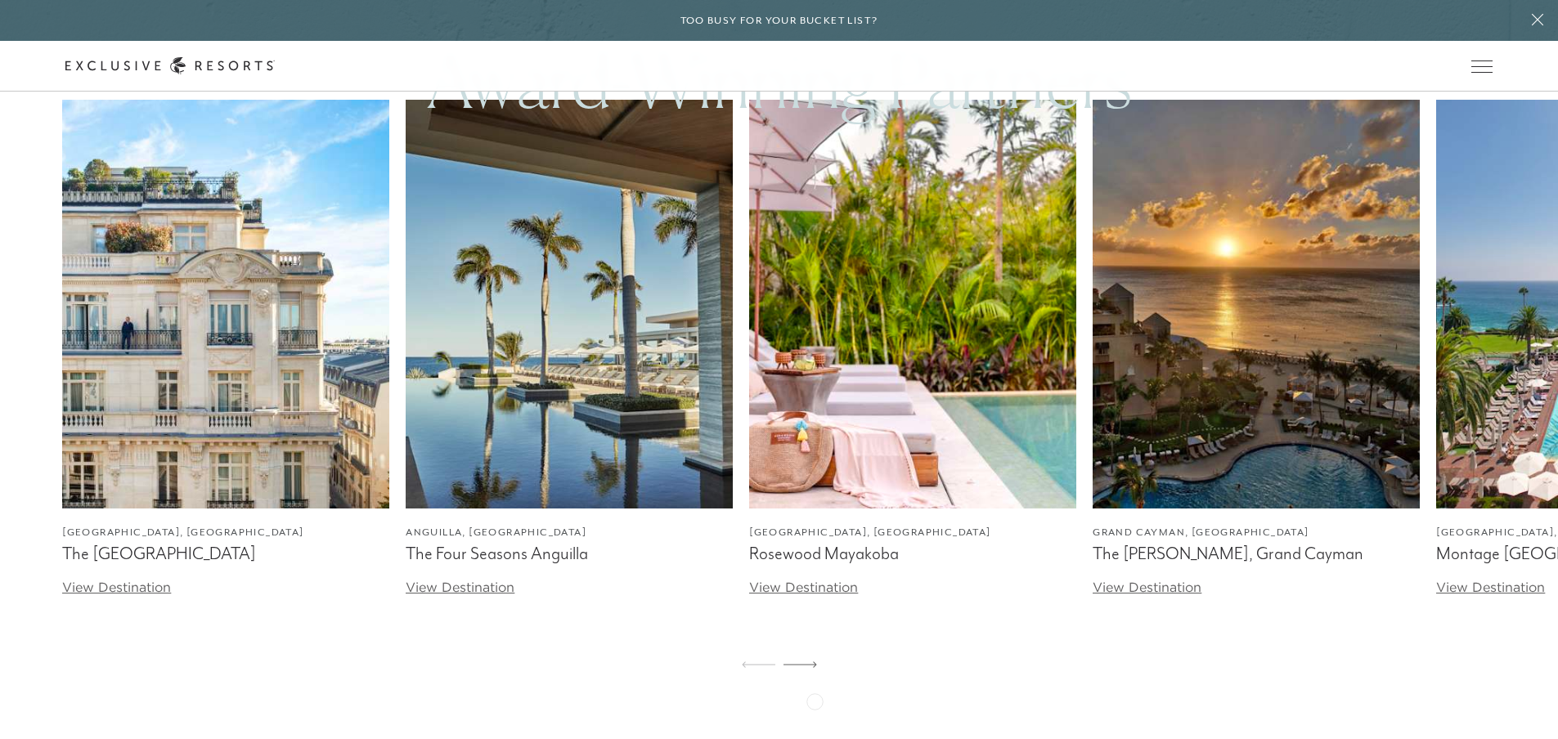
click at [814, 668] on icon at bounding box center [800, 664] width 34 height 7
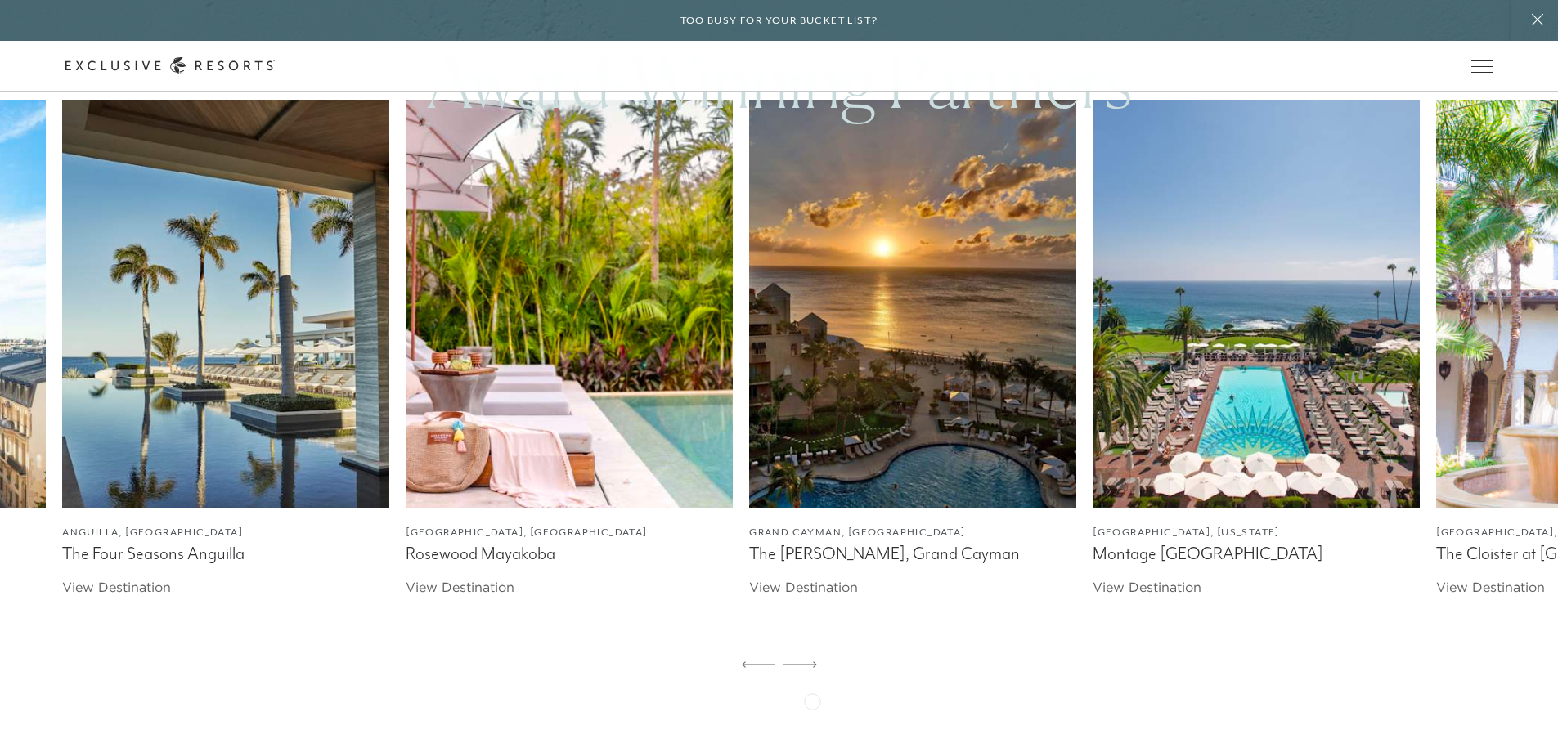
click at [812, 668] on icon at bounding box center [800, 664] width 34 height 7
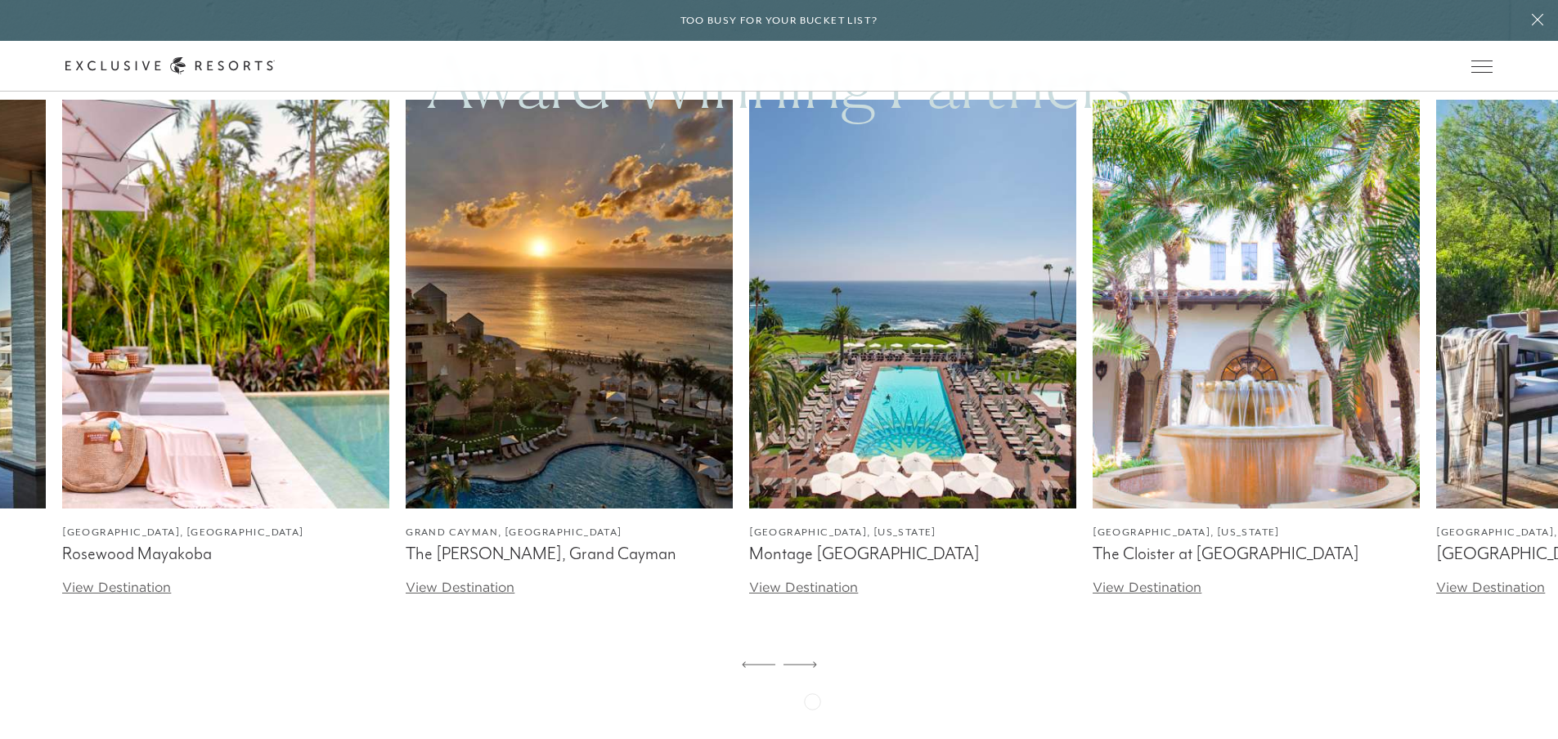
click at [812, 668] on icon at bounding box center [800, 664] width 34 height 7
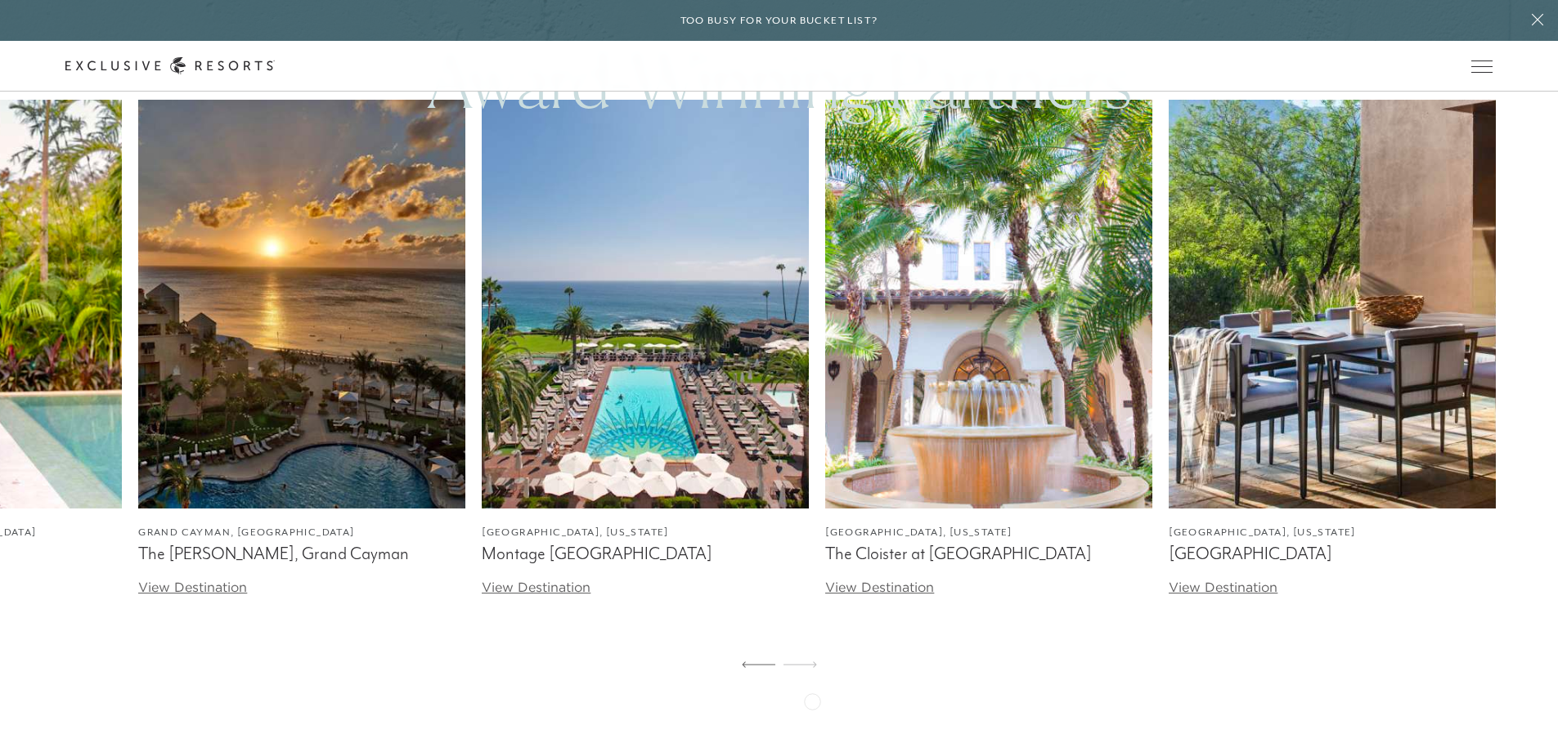
click at [812, 668] on icon at bounding box center [800, 664] width 34 height 7
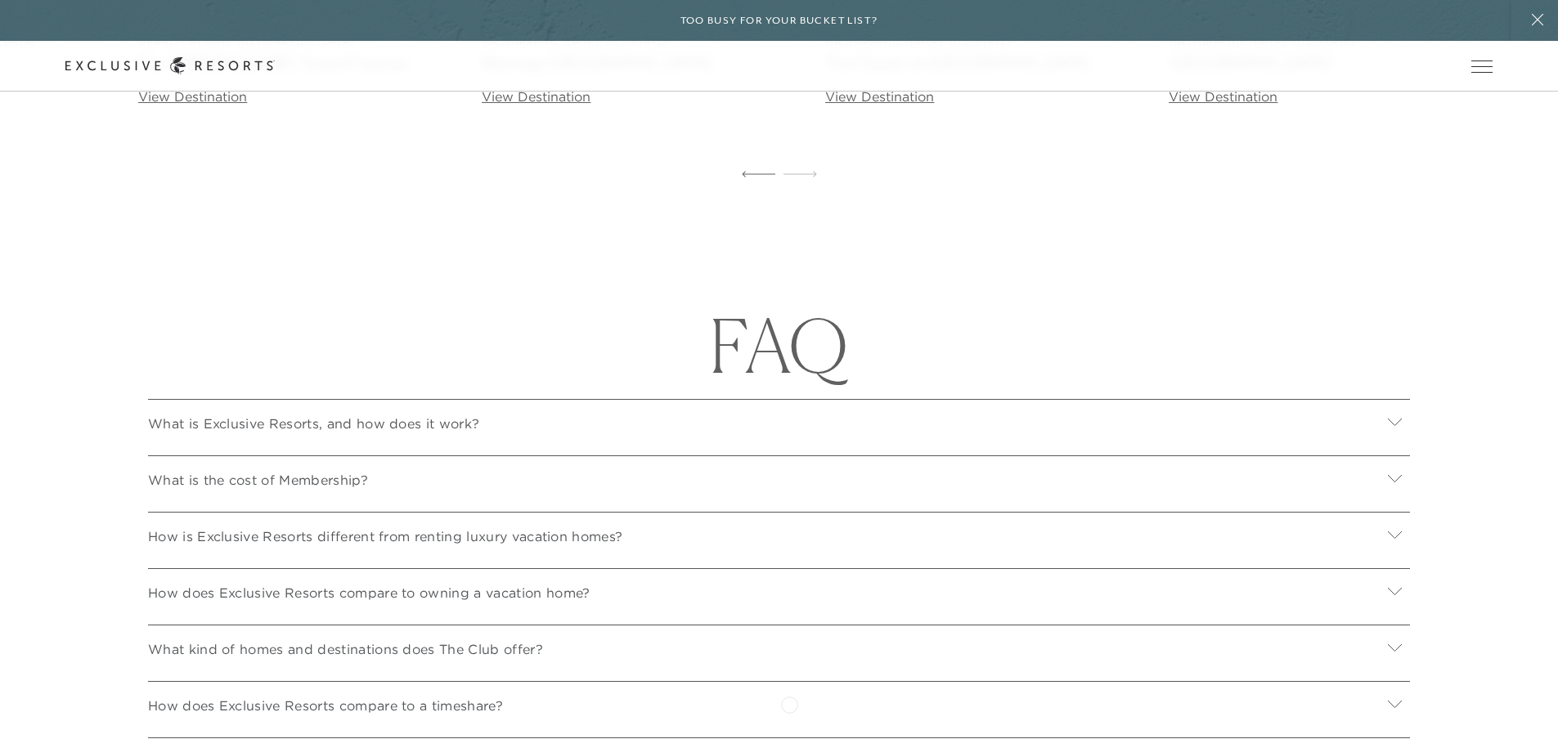
scroll to position [5608, 0]
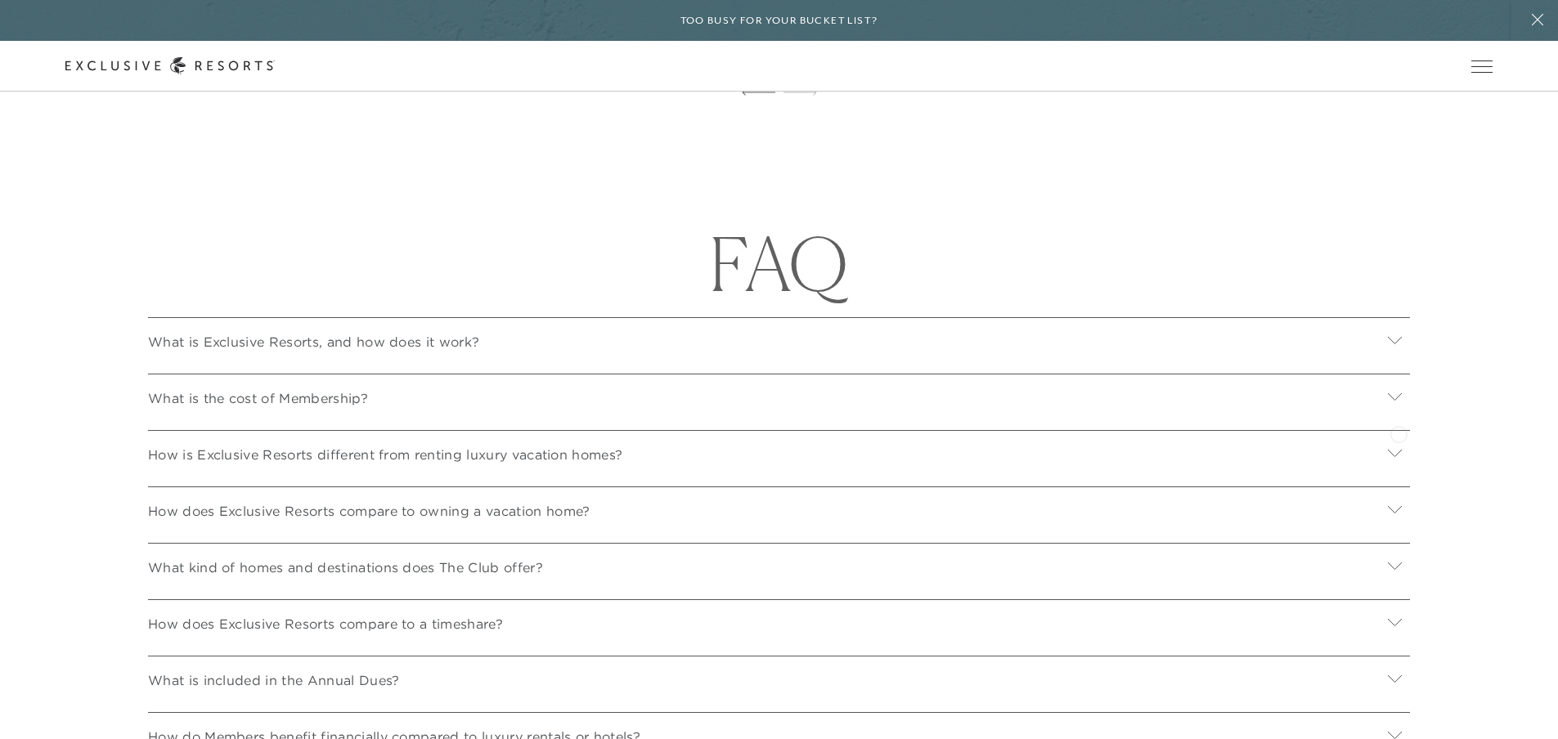
click at [1397, 401] on icon at bounding box center [1395, 396] width 14 height 7
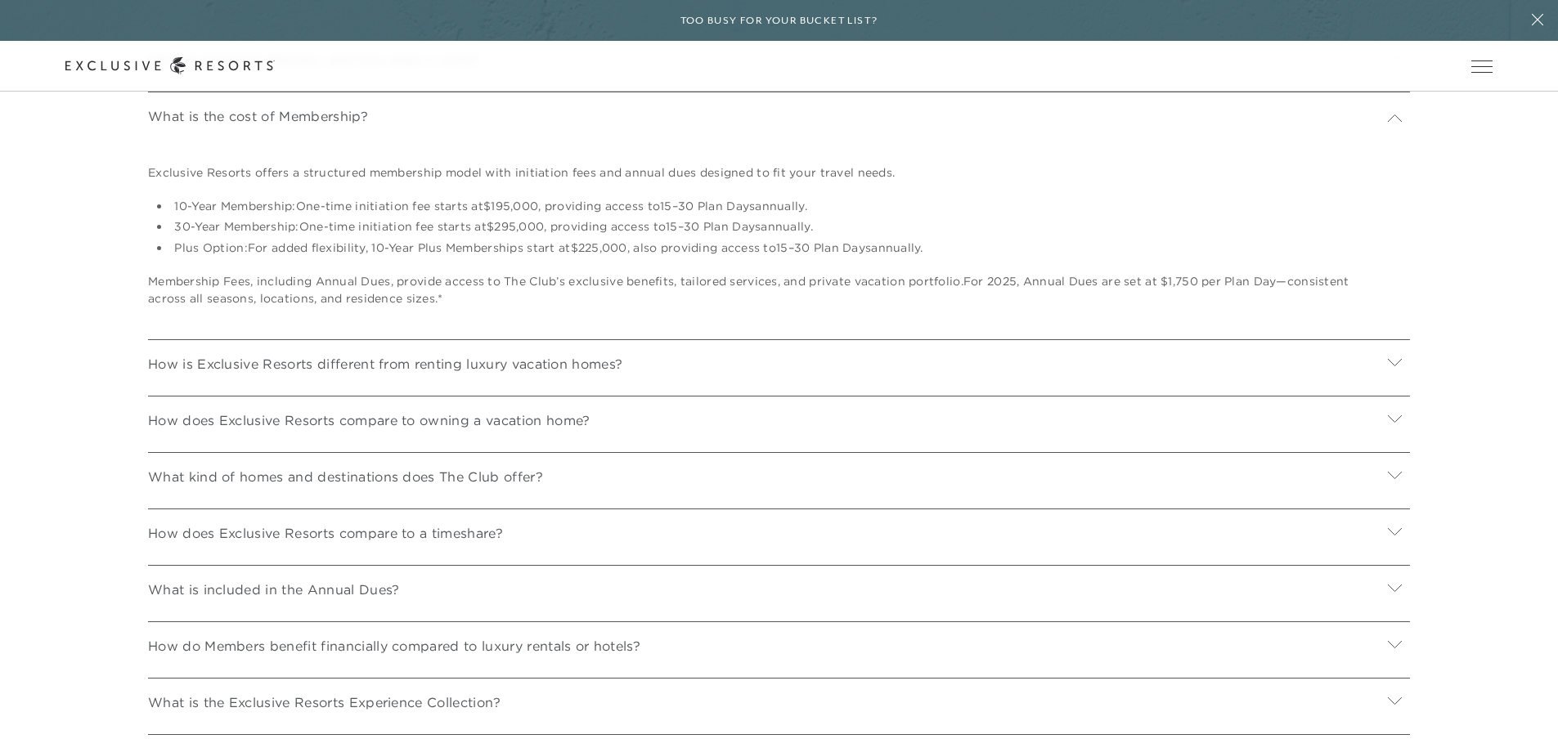
scroll to position [6017, 0]
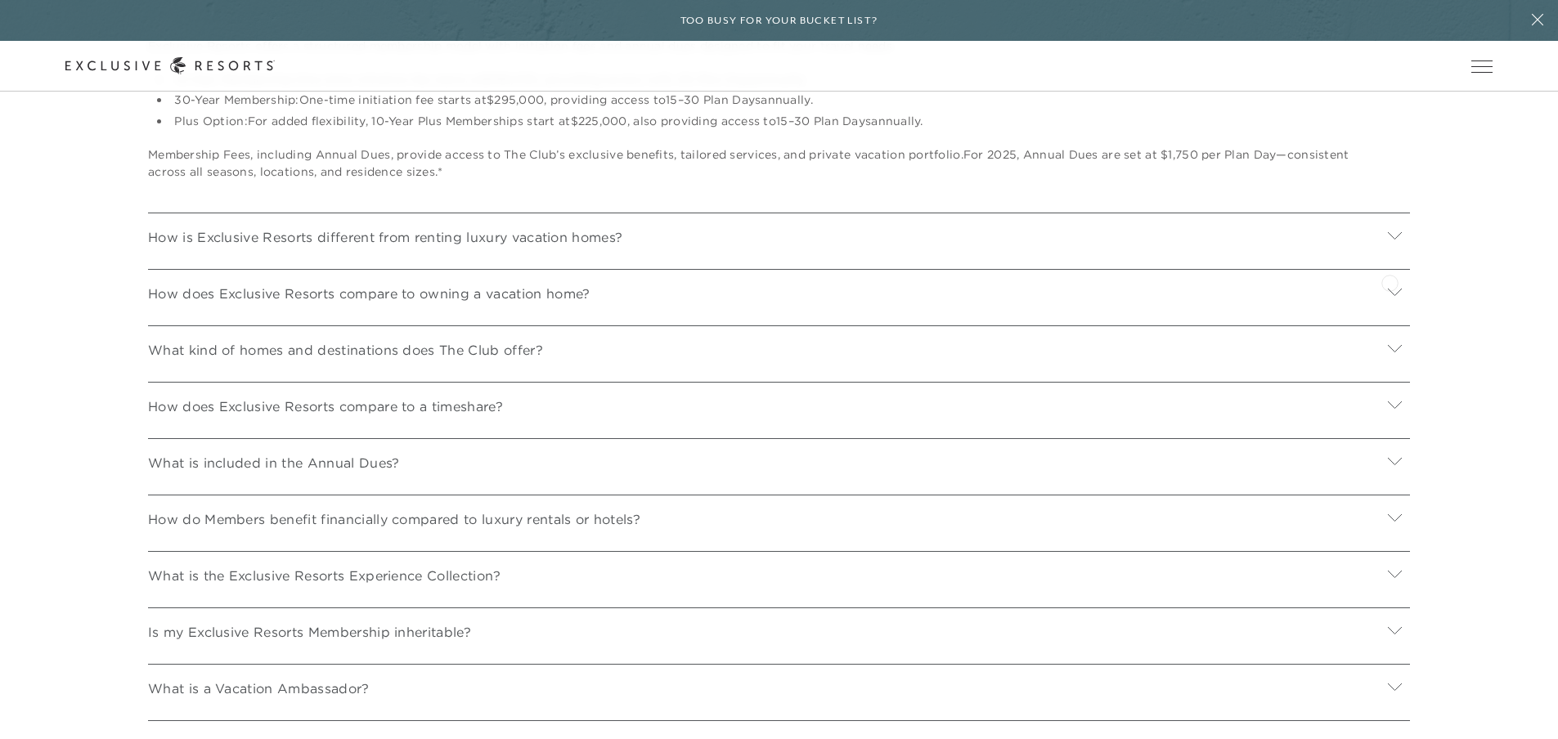
click at [1389, 244] on icon at bounding box center [1395, 236] width 16 height 16
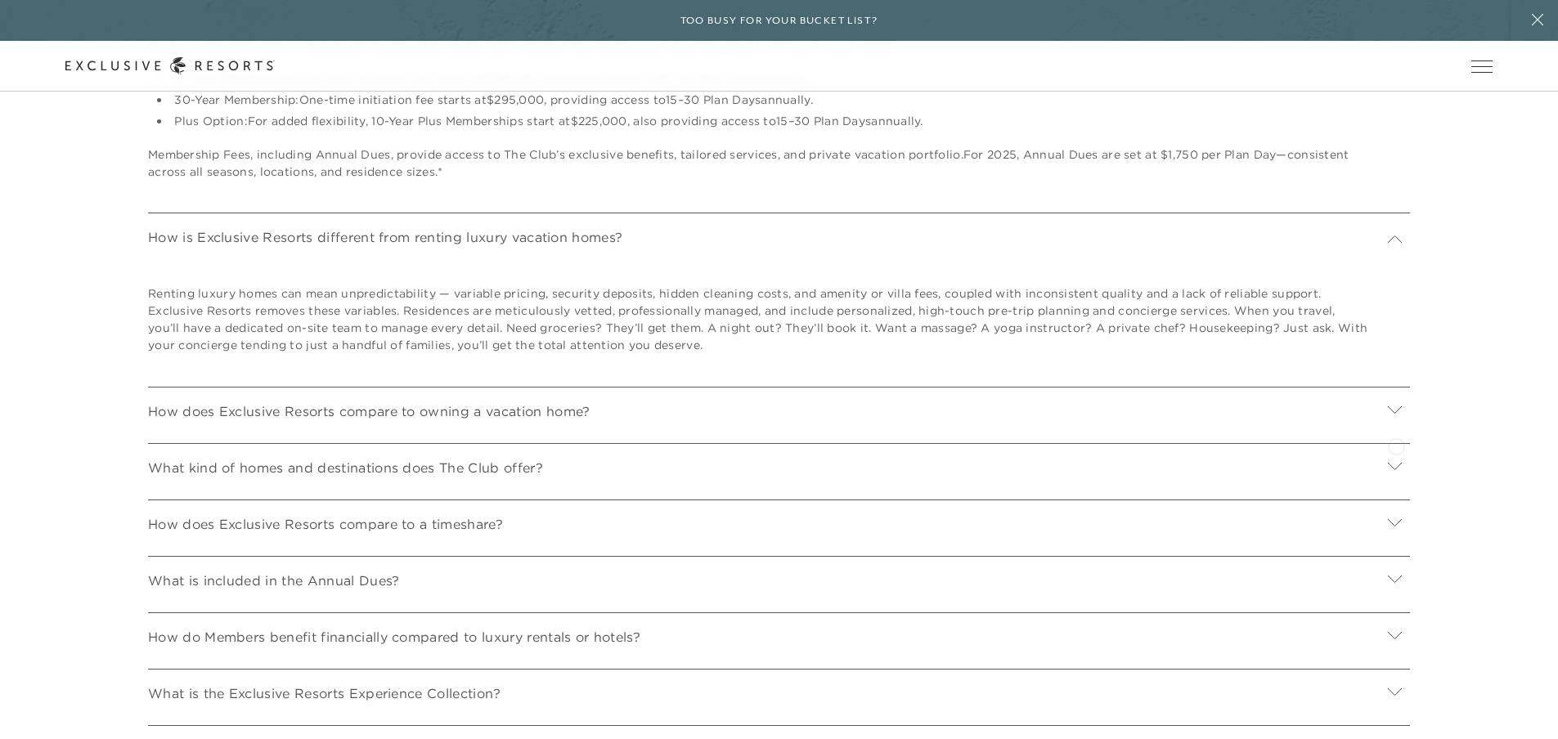
click at [1396, 414] on icon at bounding box center [1395, 409] width 14 height 7
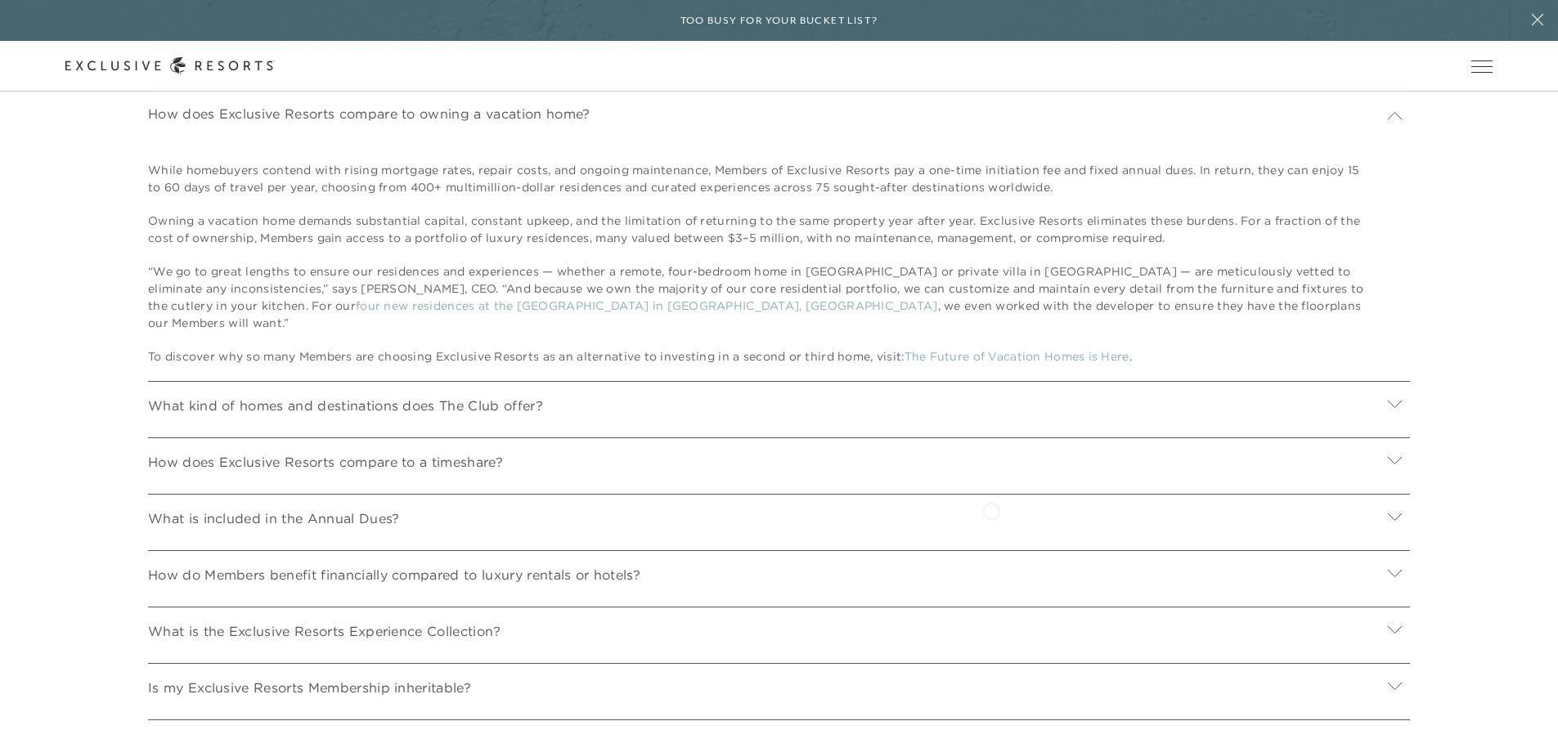
scroll to position [6344, 0]
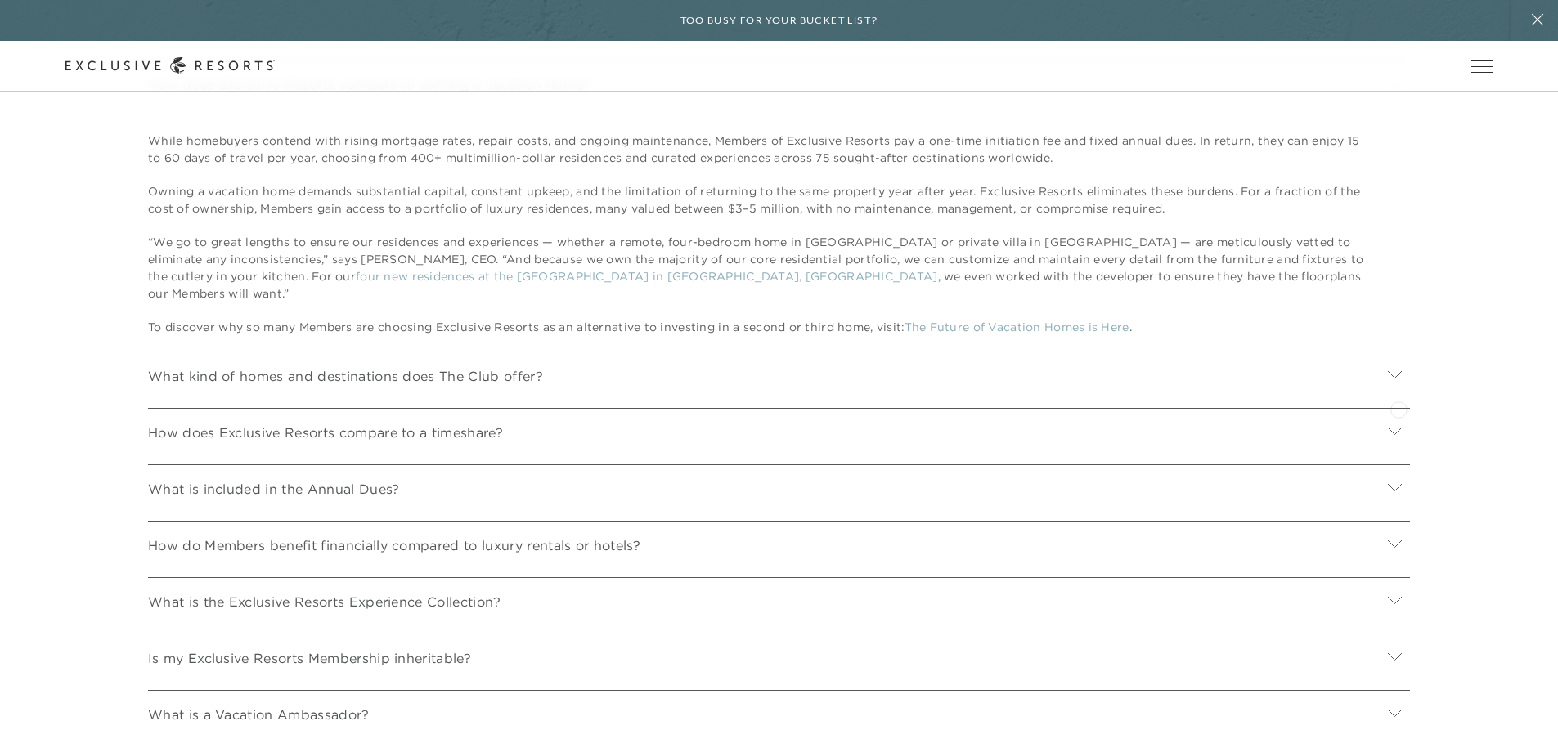
click at [1398, 383] on icon at bounding box center [1395, 375] width 16 height 16
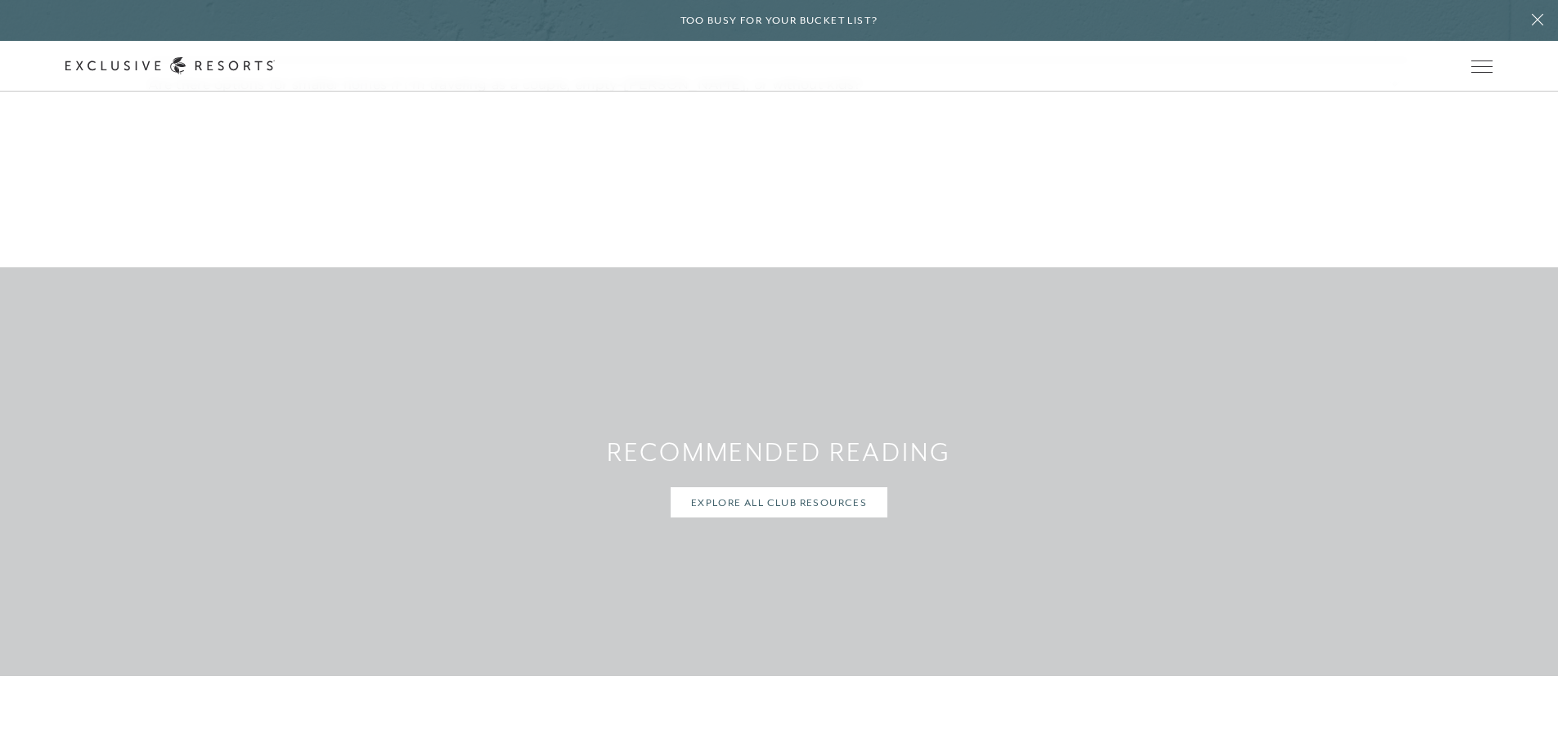
scroll to position [7571, 0]
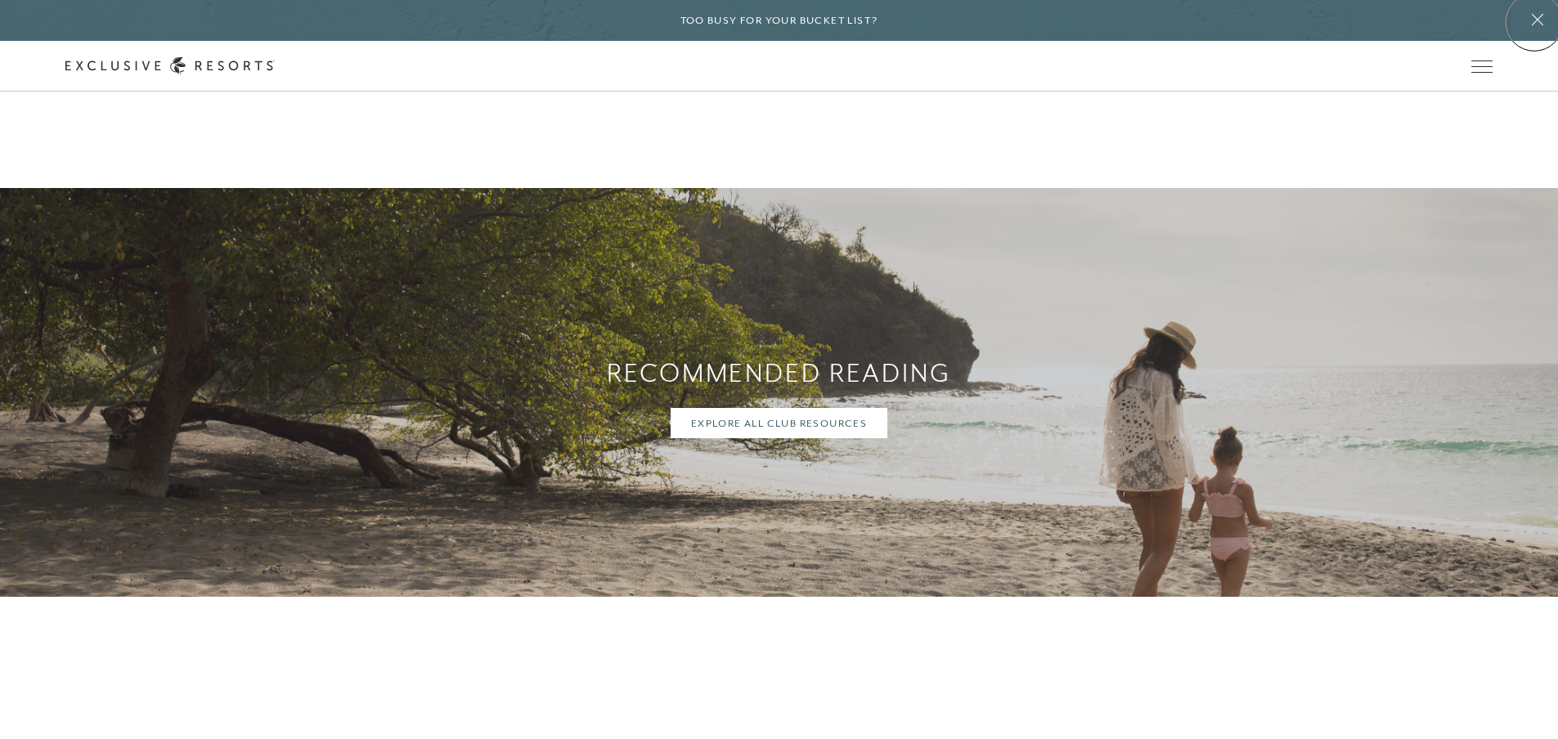
click at [1534, 22] on icon at bounding box center [1537, 19] width 31 height 13
